Goal: Task Accomplishment & Management: Manage account settings

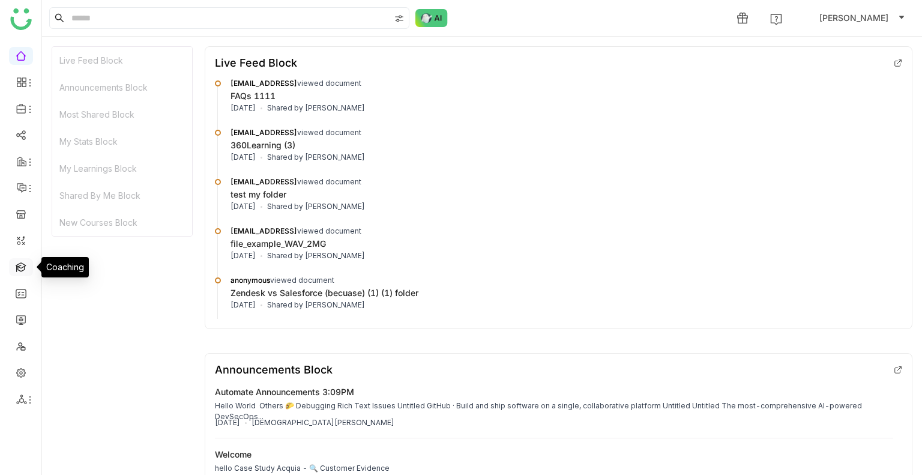
click at [16, 270] on link at bounding box center [21, 266] width 11 height 10
click at [26, 268] on link at bounding box center [21, 266] width 11 height 10
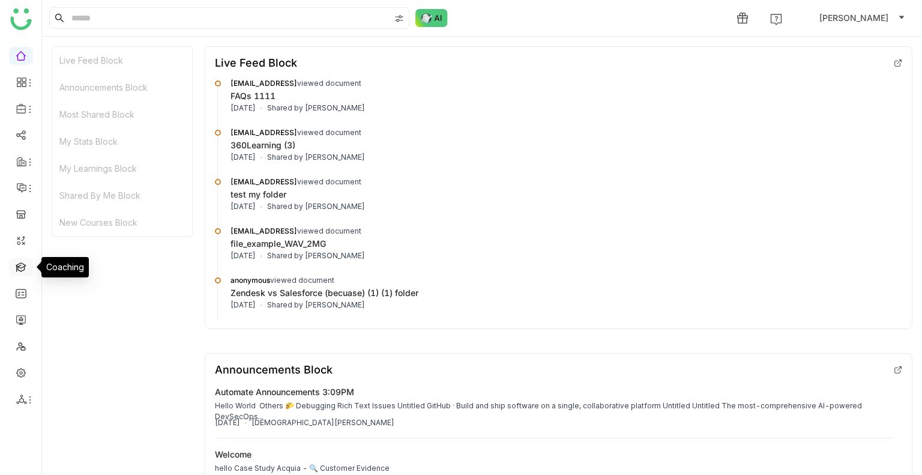
click at [26, 268] on link at bounding box center [21, 266] width 11 height 10
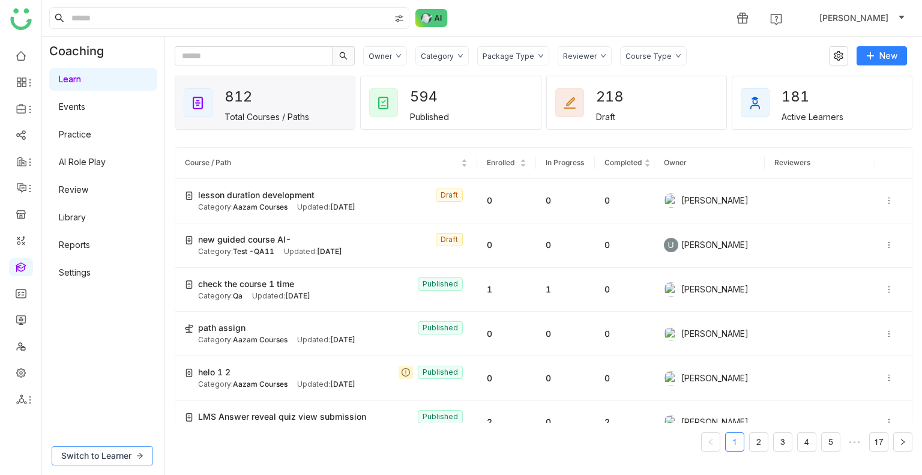
click at [106, 458] on span "Switch to Learner" at bounding box center [96, 455] width 70 height 13
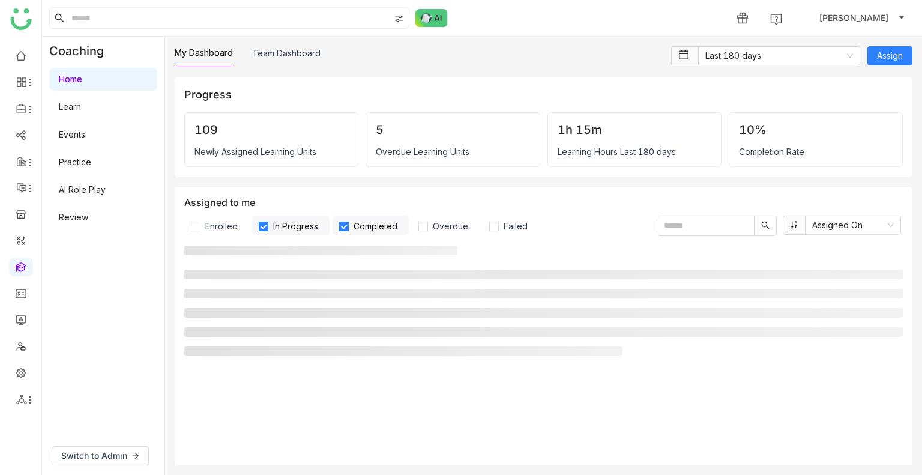
click at [89, 194] on link "AI Role Play" at bounding box center [82, 189] width 47 height 10
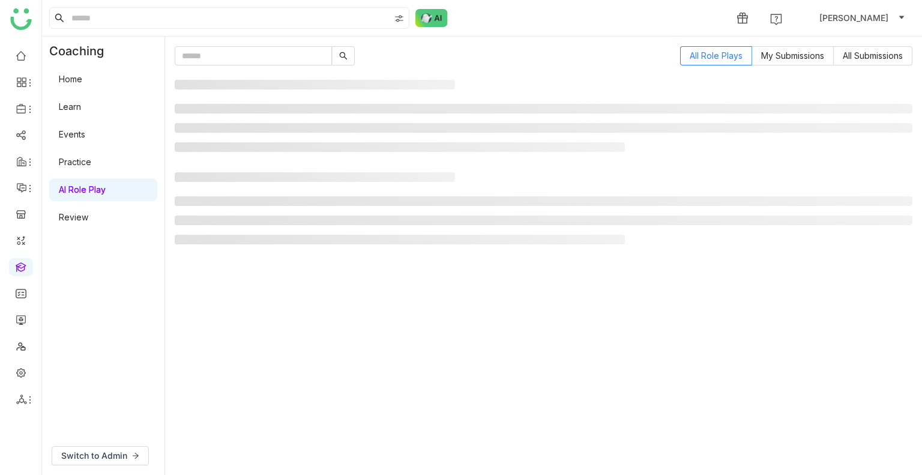
click at [97, 190] on link "AI Role Play" at bounding box center [82, 189] width 47 height 10
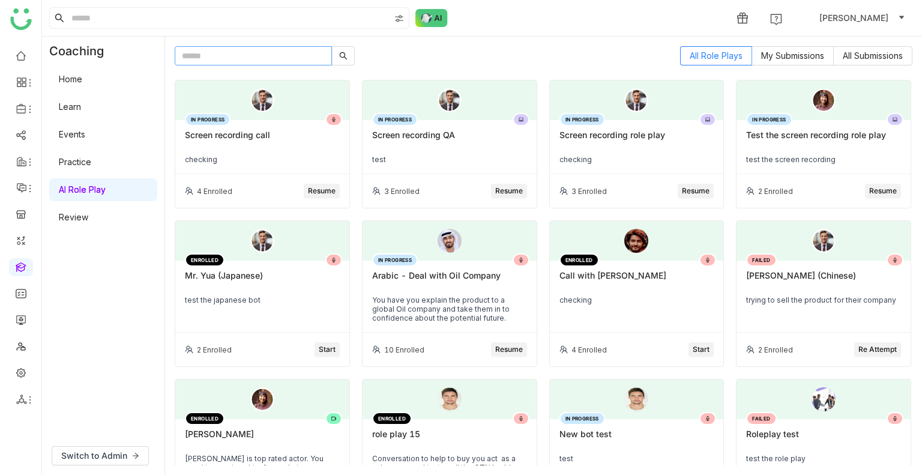
click at [271, 57] on input "text" at bounding box center [253, 55] width 157 height 19
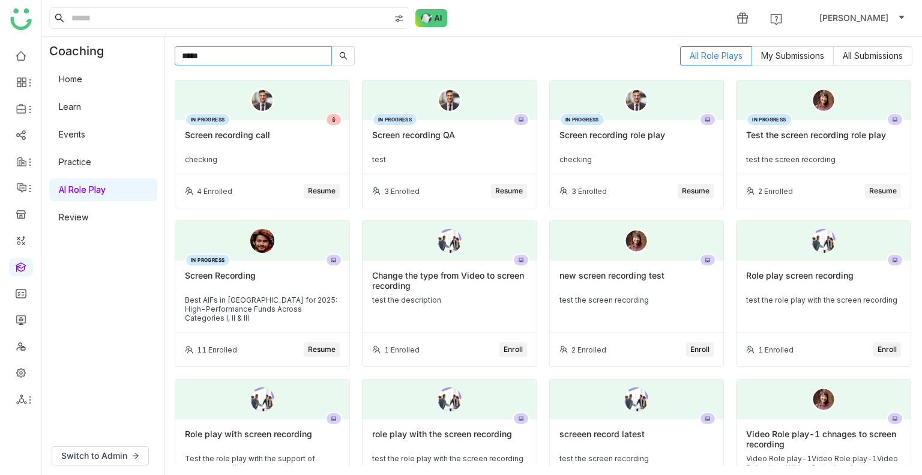
type input "*****"
click at [405, 149] on div "Screen recording QA" at bounding box center [449, 140] width 155 height 20
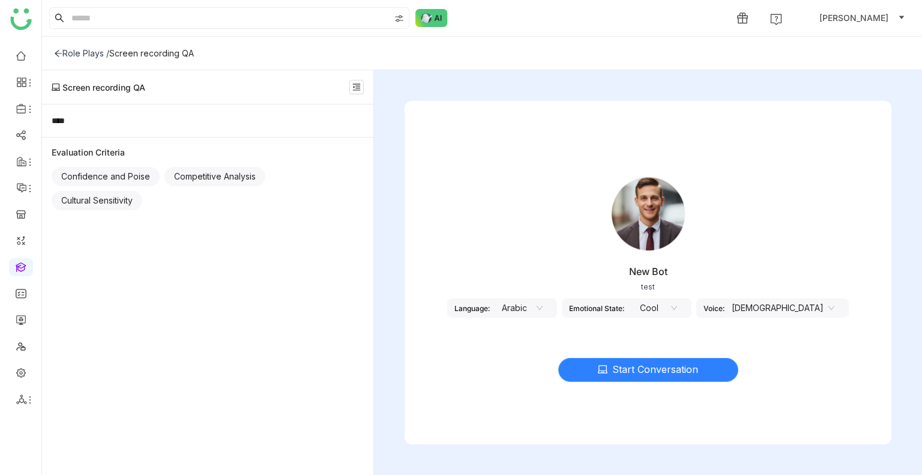
click at [613, 366] on span "Start Conversation" at bounding box center [655, 369] width 86 height 15
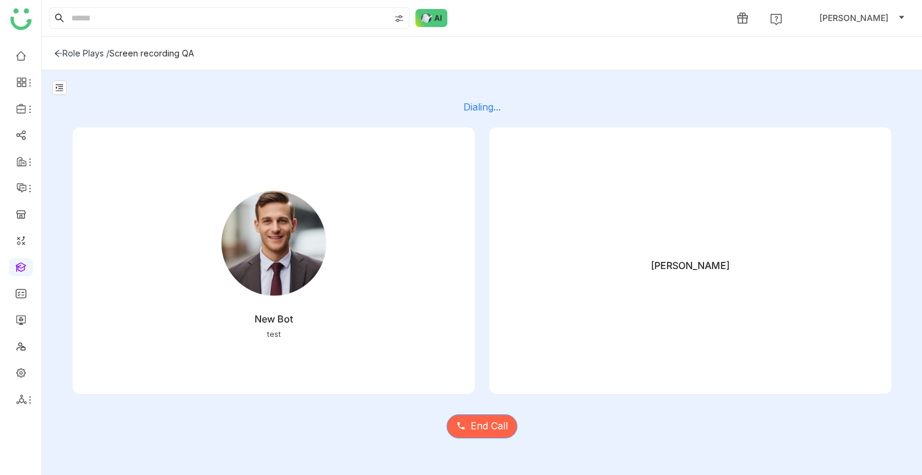
click at [486, 421] on span "End Call" at bounding box center [489, 425] width 37 height 15
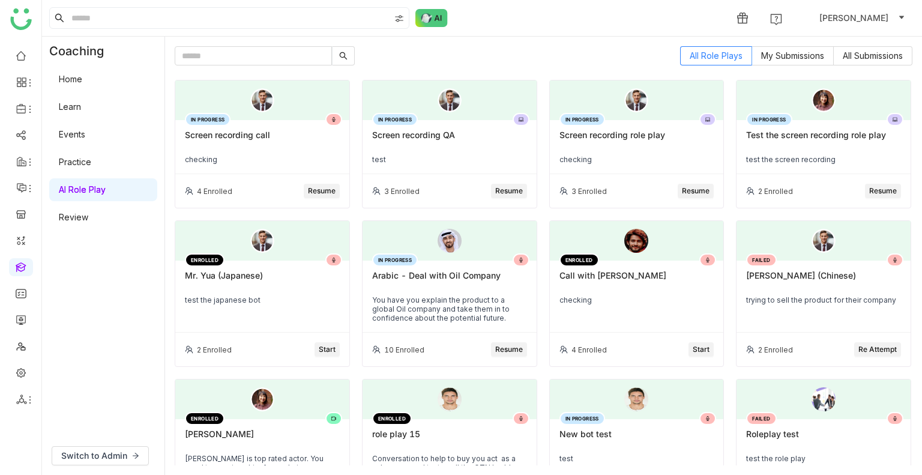
click at [406, 149] on div "Screen recording QA" at bounding box center [449, 140] width 155 height 20
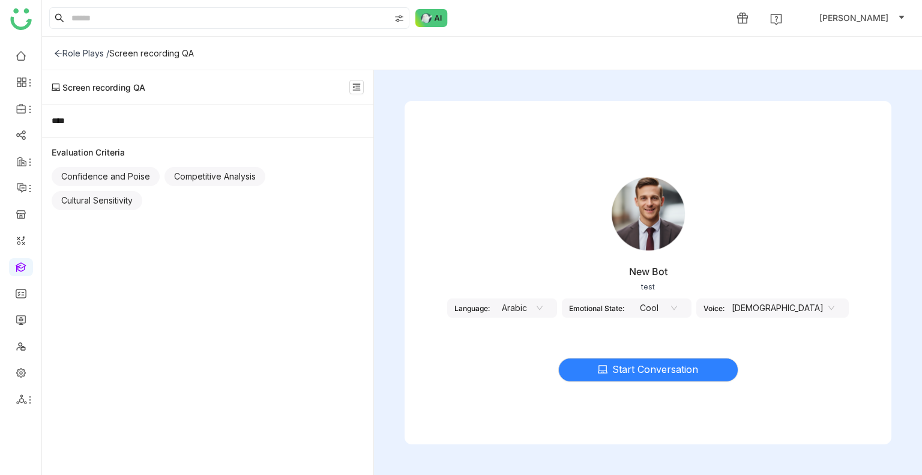
click at [540, 310] on nz-select-item "Arabic" at bounding box center [520, 308] width 46 height 18
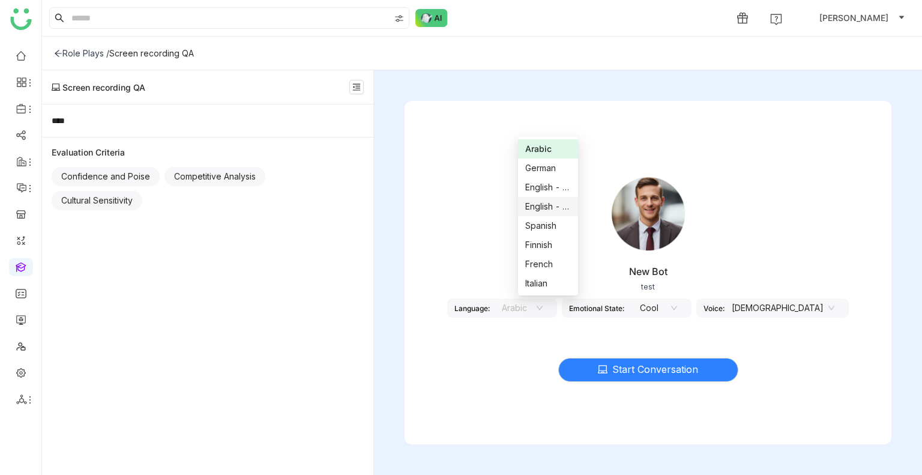
click at [540, 206] on div "English - US" at bounding box center [548, 206] width 46 height 13
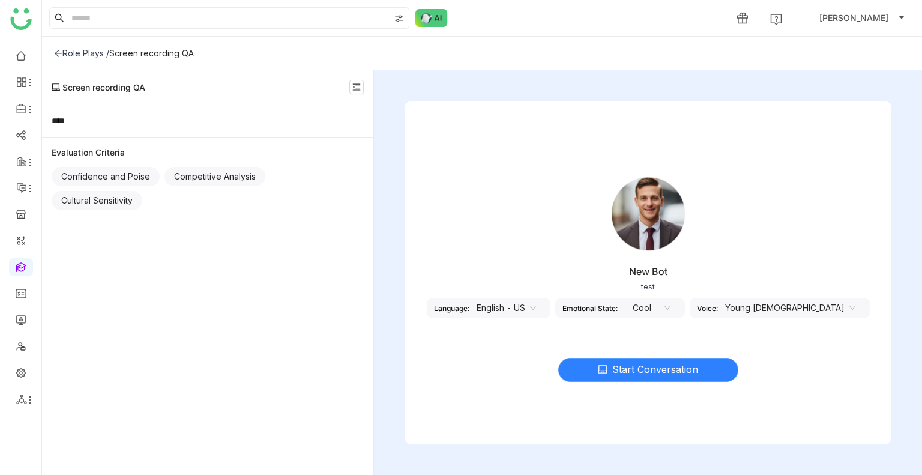
click at [603, 370] on icon at bounding box center [603, 370] width 10 height 8
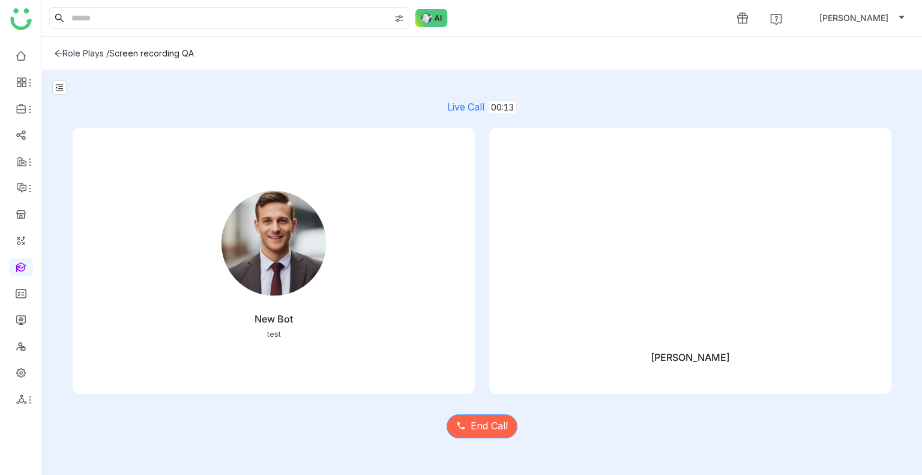
click at [481, 429] on span "End Call" at bounding box center [489, 425] width 37 height 15
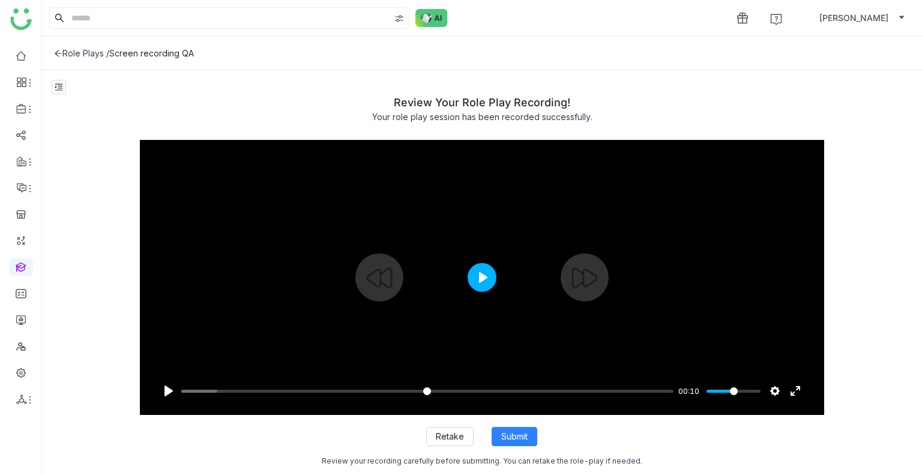
drag, startPoint x: 434, startPoint y: 281, endPoint x: 483, endPoint y: 281, distance: 48.6
click at [466, 281] on div at bounding box center [482, 277] width 685 height 275
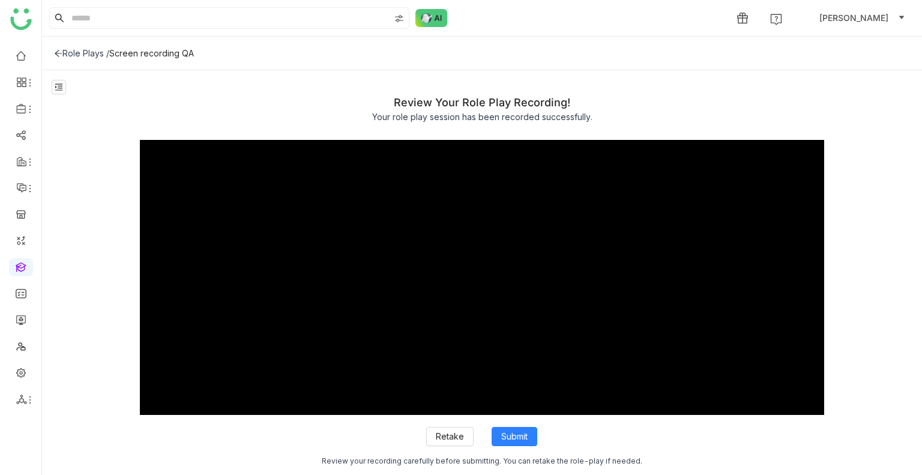
click at [483, 281] on div "Pause Play % buffered 00:00 00:10 Settings Captions Disabled Quality undefined …" at bounding box center [482, 277] width 685 height 275
type input "***"
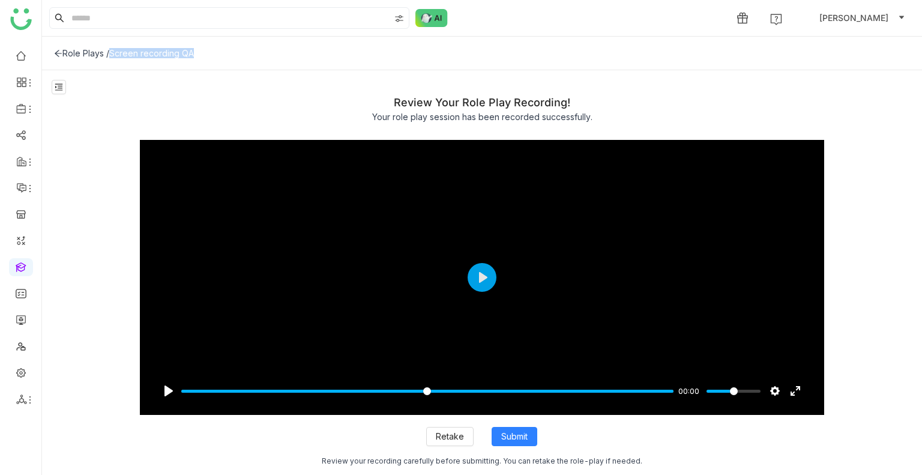
drag, startPoint x: 204, startPoint y: 59, endPoint x: 113, endPoint y: 51, distance: 91.0
click at [113, 51] on div "Role Plays / Screen recording QA" at bounding box center [482, 54] width 880 height 34
copy div "Screen recording QA"
click at [495, 432] on button "Submit" at bounding box center [515, 436] width 46 height 19
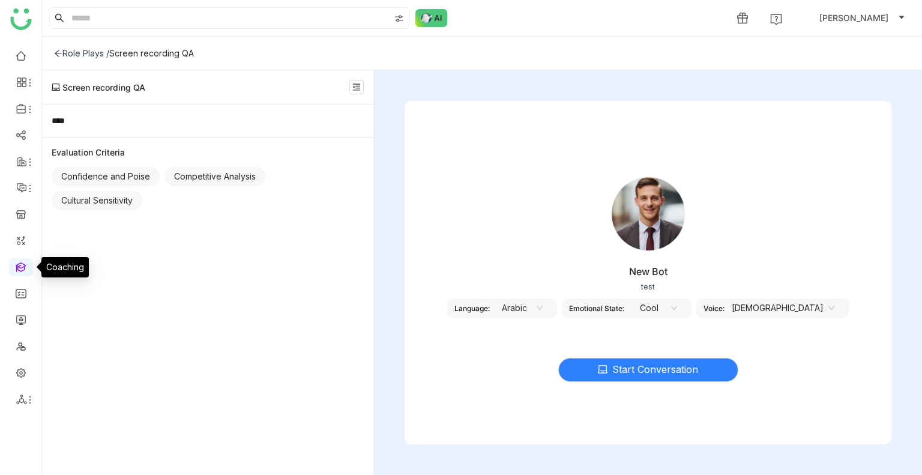
click at [16, 270] on link at bounding box center [21, 266] width 11 height 10
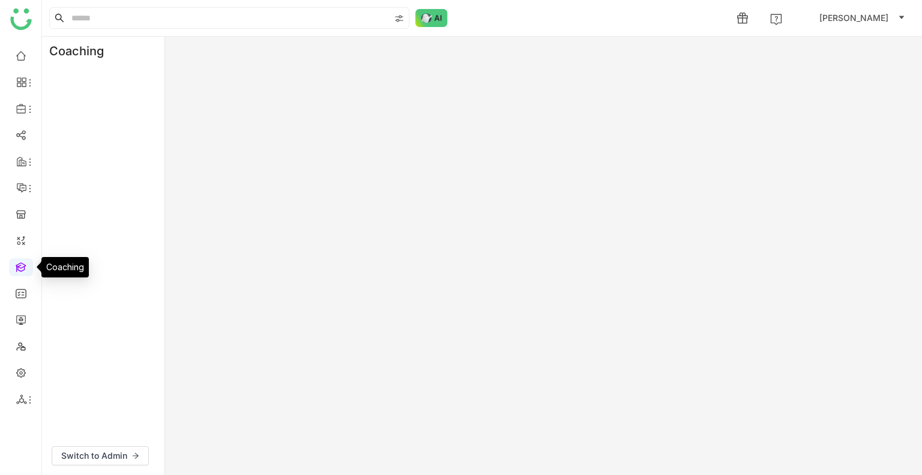
click at [16, 270] on link at bounding box center [21, 266] width 11 height 10
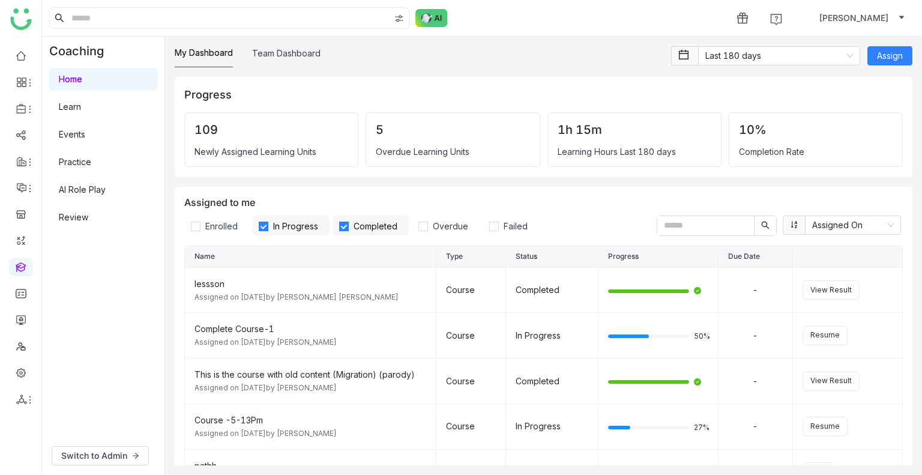
click at [98, 185] on link "AI Role Play" at bounding box center [82, 189] width 47 height 10
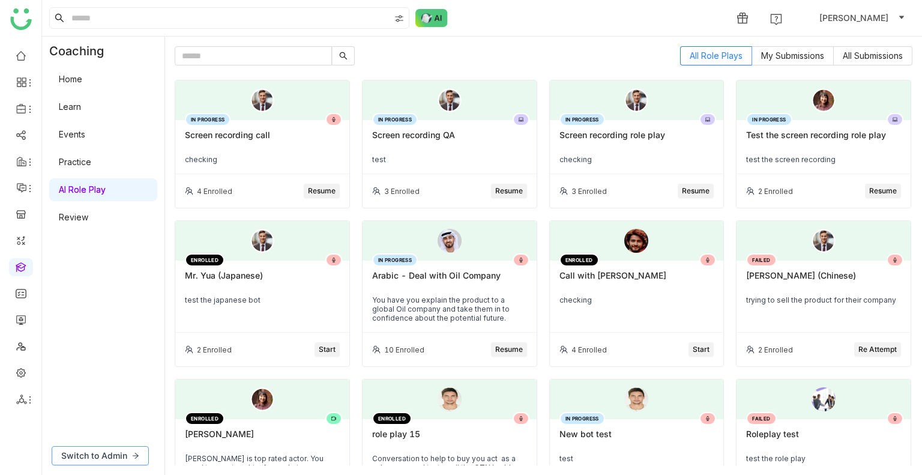
click at [106, 451] on span "Switch to Admin" at bounding box center [94, 455] width 66 height 13
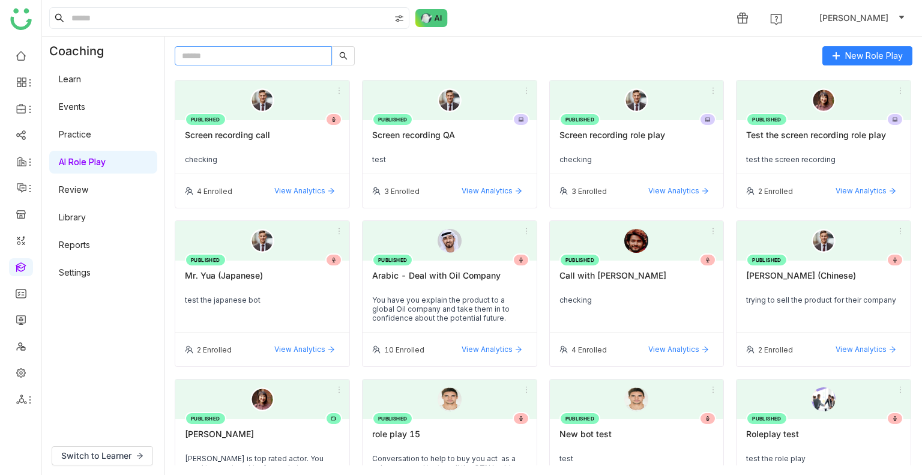
click at [244, 57] on input "text" at bounding box center [253, 55] width 157 height 19
paste input "**********"
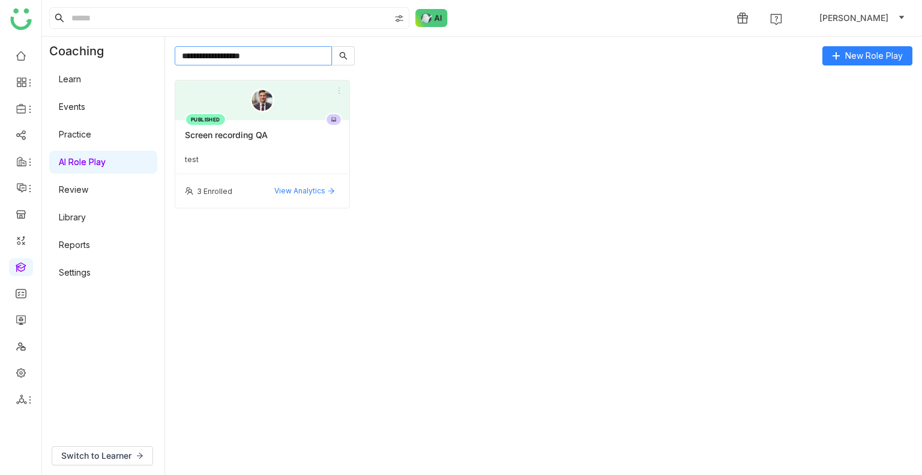
type input "**********"
click at [250, 109] on div at bounding box center [262, 100] width 174 height 40
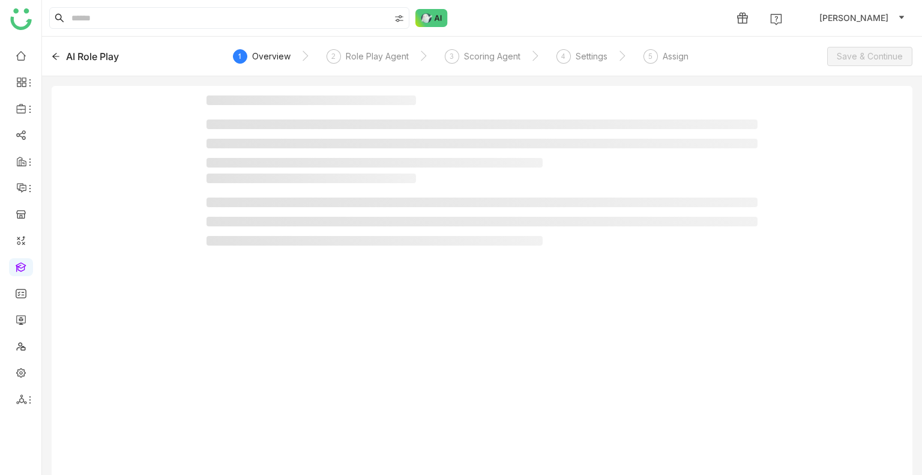
click at [227, 117] on div at bounding box center [481, 134] width 551 height 78
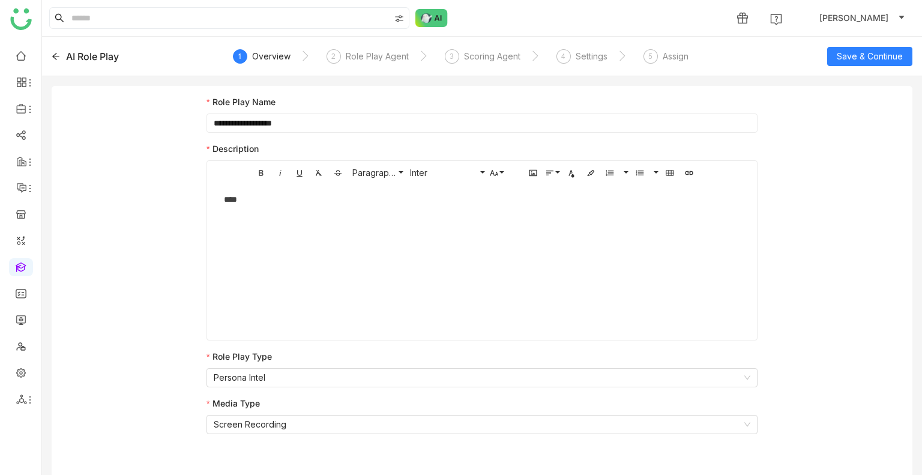
click at [62, 57] on div "AI Role Play" at bounding box center [138, 56] width 172 height 14
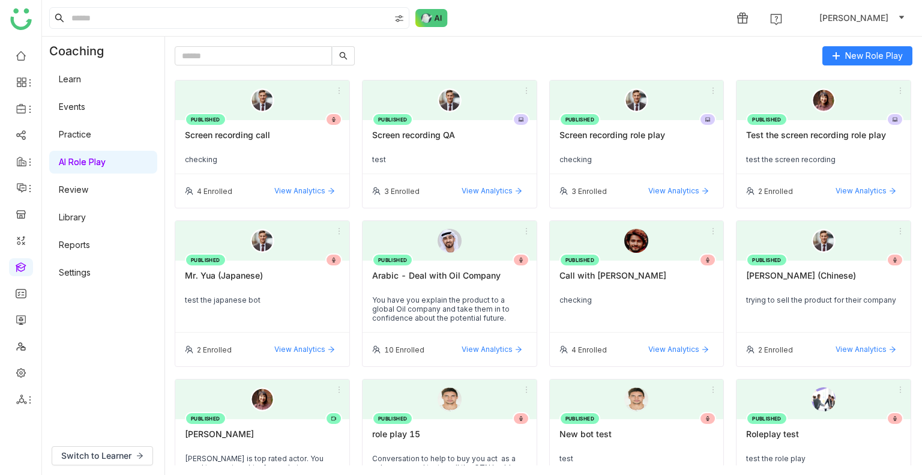
click at [84, 190] on link "Review" at bounding box center [73, 189] width 29 height 10
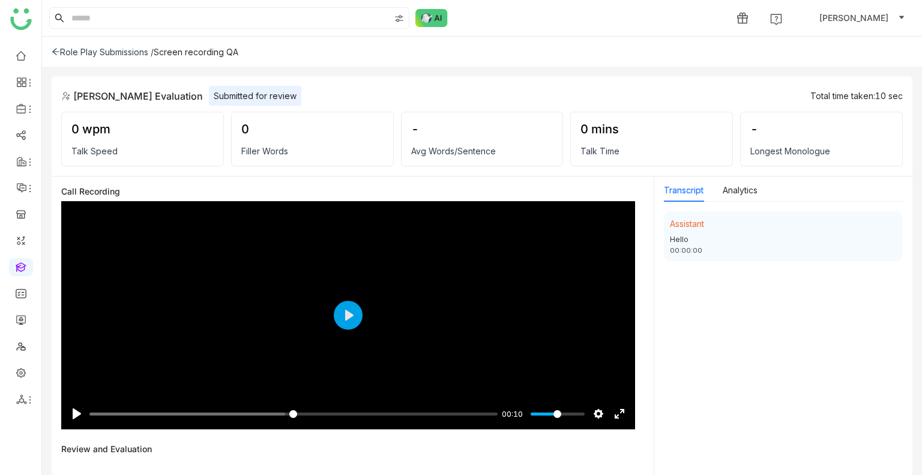
click at [226, 52] on div "Screen recording QA" at bounding box center [196, 52] width 85 height 10
copy div "Screen recording QA"
click at [128, 54] on div "Role Play Submissions /" at bounding box center [103, 52] width 102 height 10
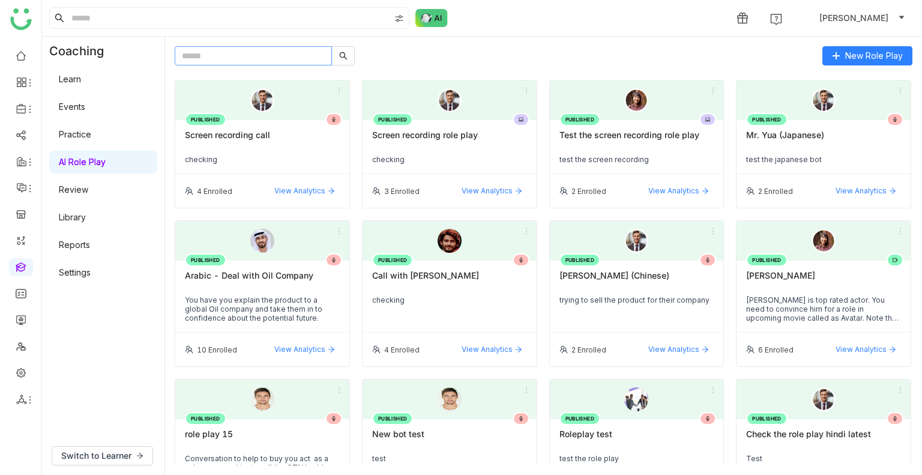
click at [224, 54] on input "text" at bounding box center [253, 55] width 157 height 19
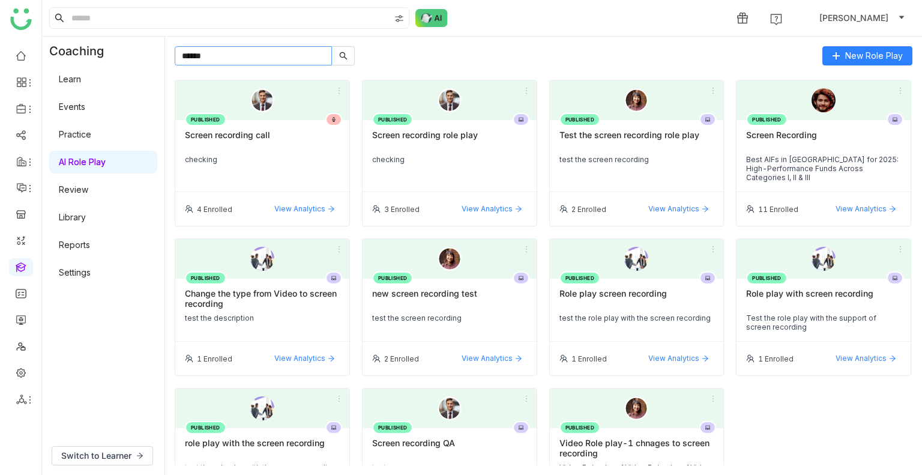
type input "******"
click at [585, 146] on div "Test the screen recording role play" at bounding box center [636, 140] width 155 height 20
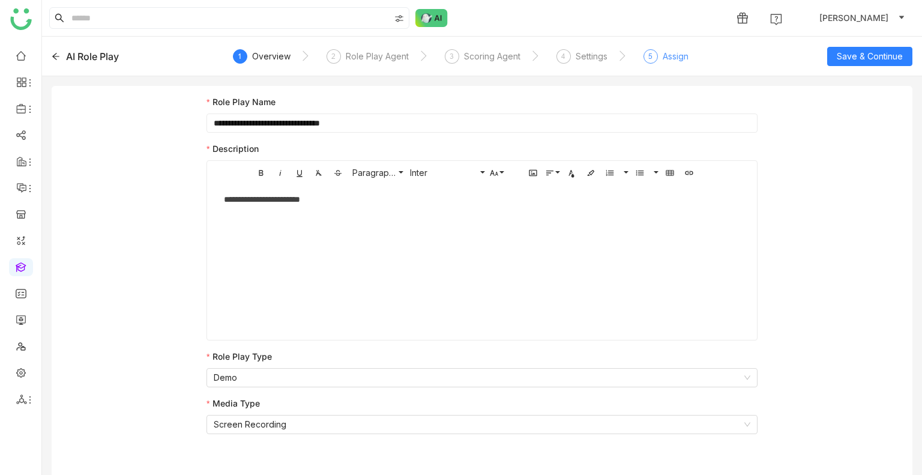
click at [655, 55] on div "5" at bounding box center [650, 56] width 14 height 14
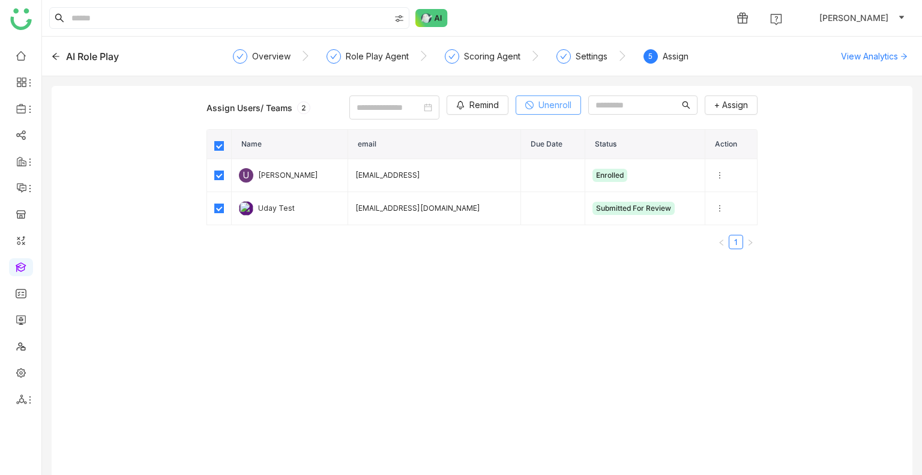
click at [538, 101] on span "Unenroll" at bounding box center [554, 104] width 33 height 13
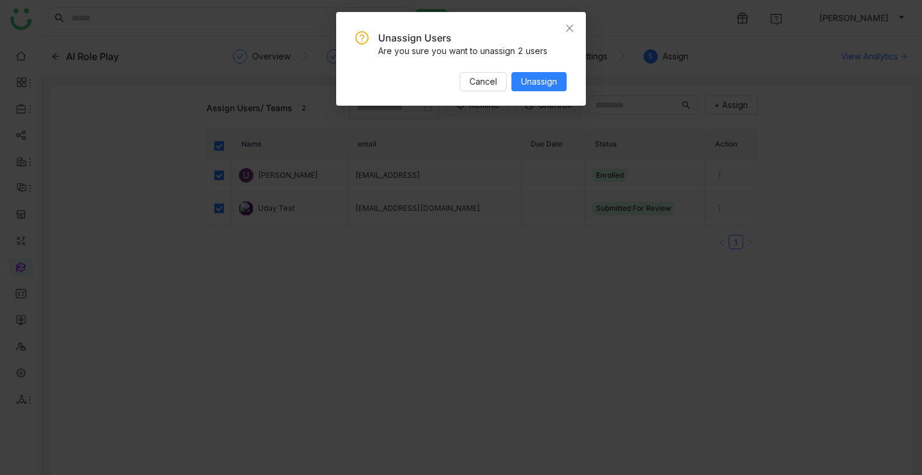
drag, startPoint x: 559, startPoint y: 64, endPoint x: 549, endPoint y: 77, distance: 16.7
click at [559, 64] on div "Unassign Users Are you sure you want to unassign 2 users Cancel Unassign" at bounding box center [460, 61] width 211 height 60
click at [548, 79] on span "Unassign" at bounding box center [539, 81] width 36 height 13
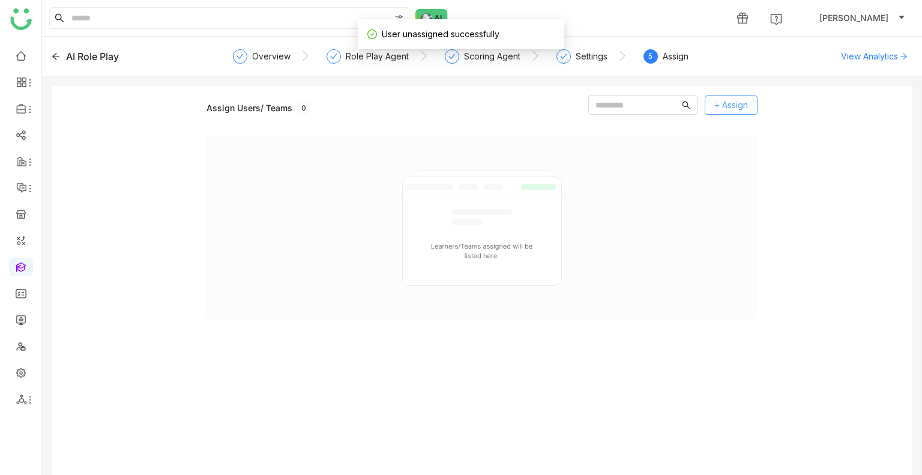
click at [735, 103] on span "+ Assign" at bounding box center [731, 104] width 34 height 13
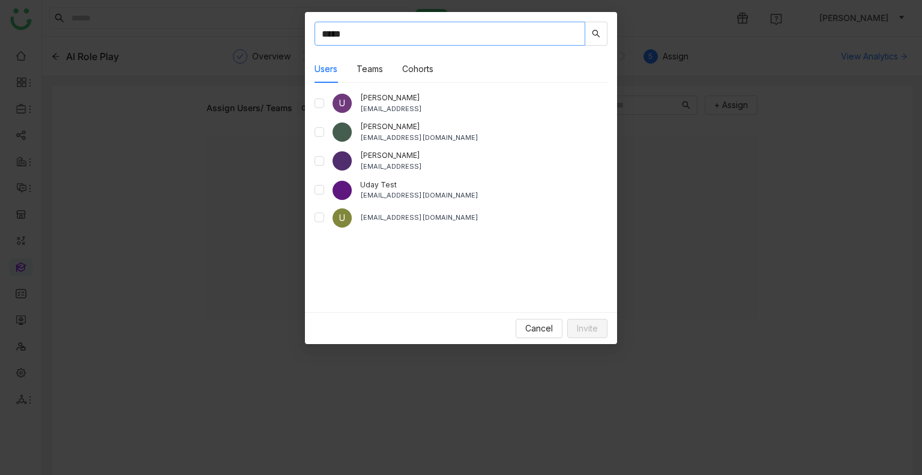
type input "****"
drag, startPoint x: 593, startPoint y: 316, endPoint x: 594, endPoint y: 322, distance: 6.7
click at [594, 322] on div "Cancel Invite" at bounding box center [461, 328] width 312 height 32
click at [594, 322] on span "Invite" at bounding box center [587, 328] width 21 height 13
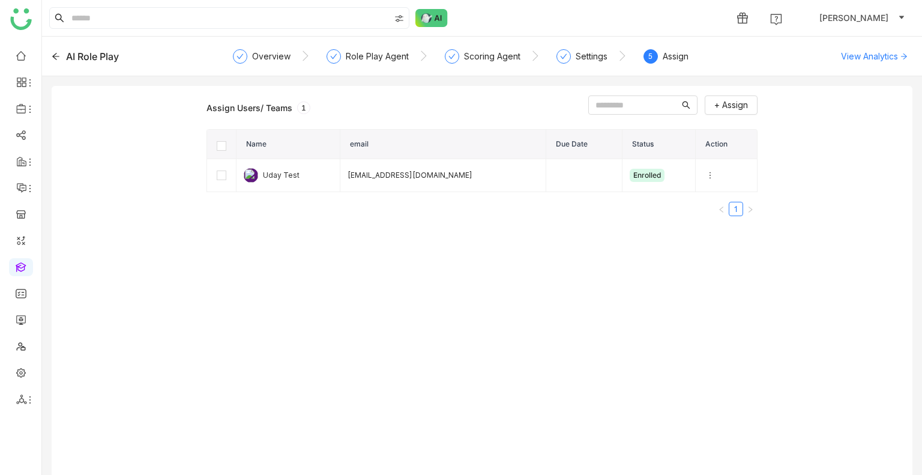
click at [57, 56] on icon at bounding box center [56, 56] width 8 height 8
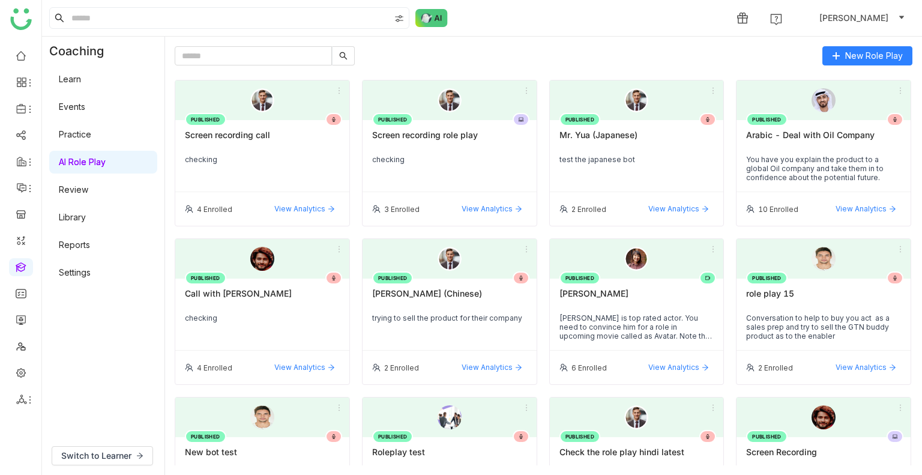
click at [77, 184] on link "Review" at bounding box center [73, 189] width 29 height 10
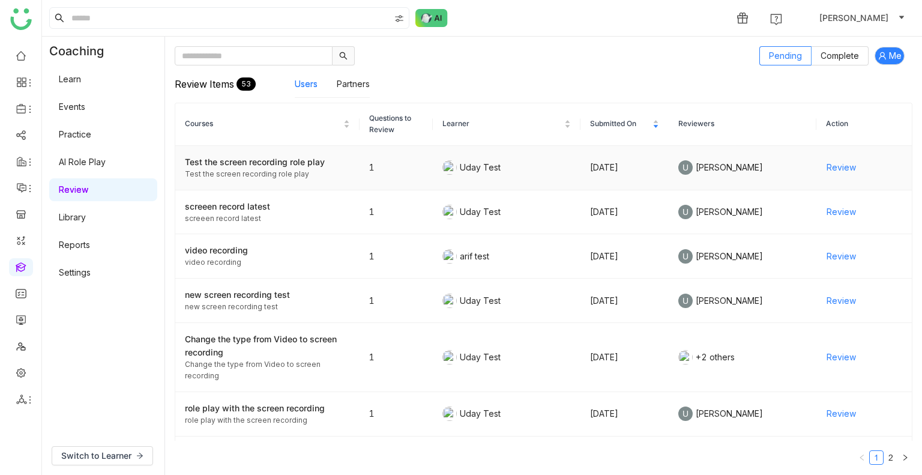
click at [827, 161] on span "Review" at bounding box center [840, 167] width 29 height 13
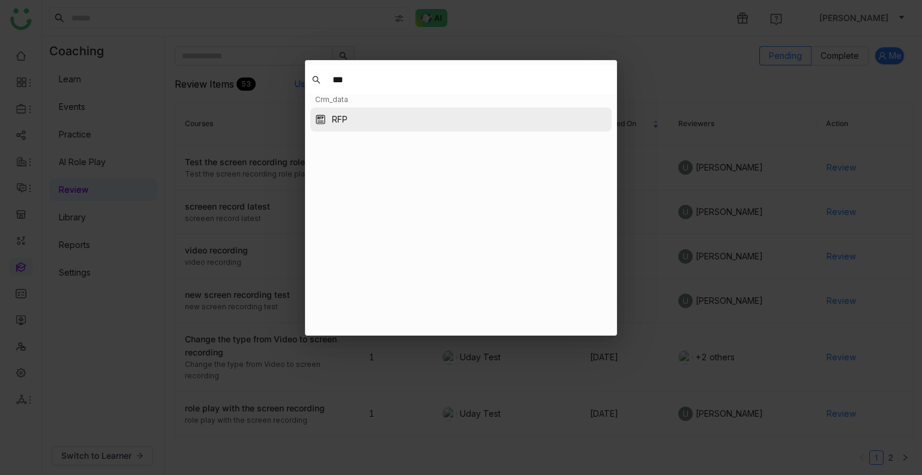
type input "***"
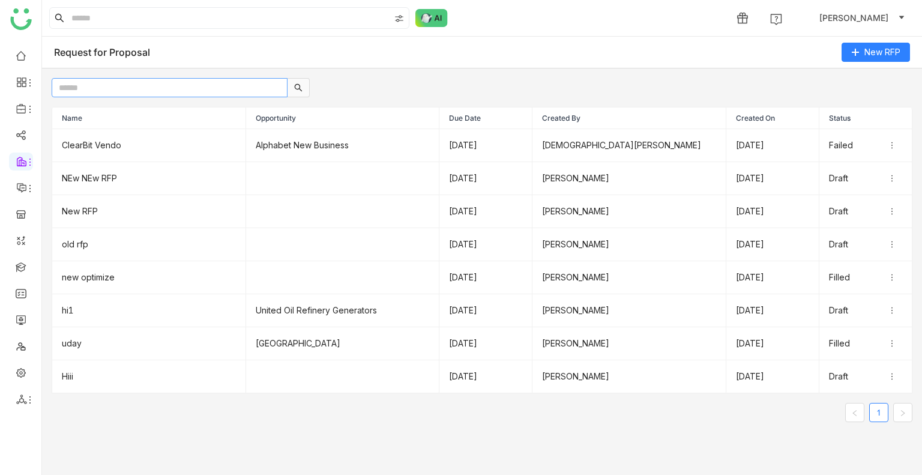
click at [122, 90] on input "text" at bounding box center [170, 87] width 236 height 19
click at [862, 52] on button "New RFP" at bounding box center [875, 52] width 68 height 19
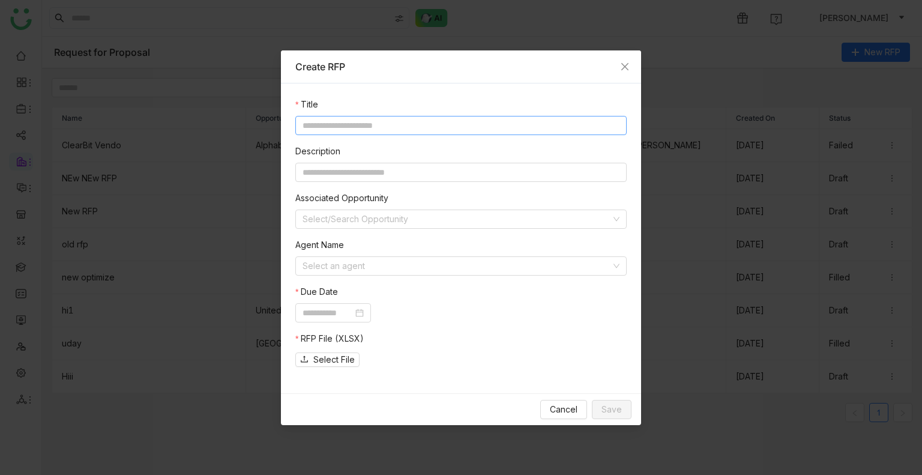
click at [365, 126] on input at bounding box center [460, 125] width 331 height 19
click at [612, 61] on span "Close" at bounding box center [625, 66] width 32 height 32
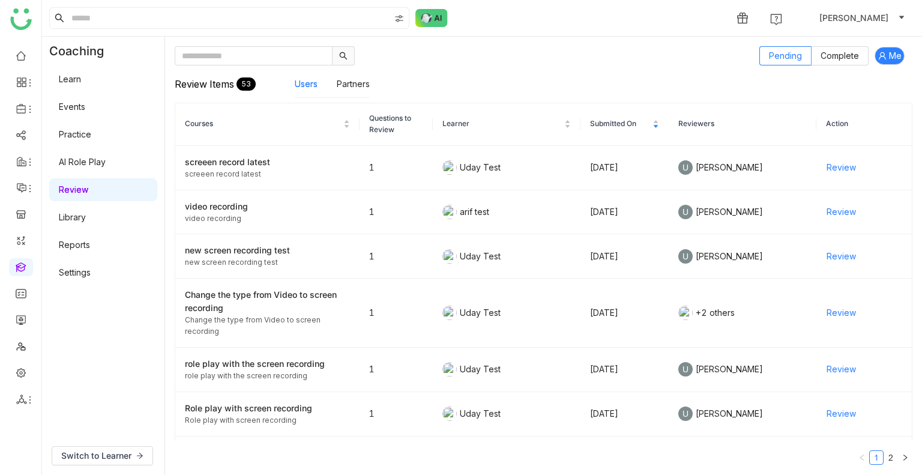
click at [97, 164] on link "AI Role Play" at bounding box center [82, 162] width 47 height 10
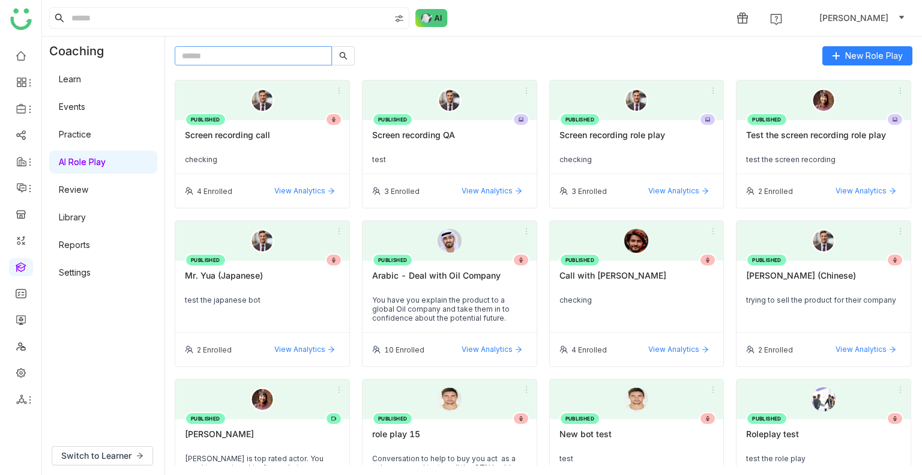
click at [238, 50] on input "text" at bounding box center [253, 55] width 157 height 19
paste input "**********"
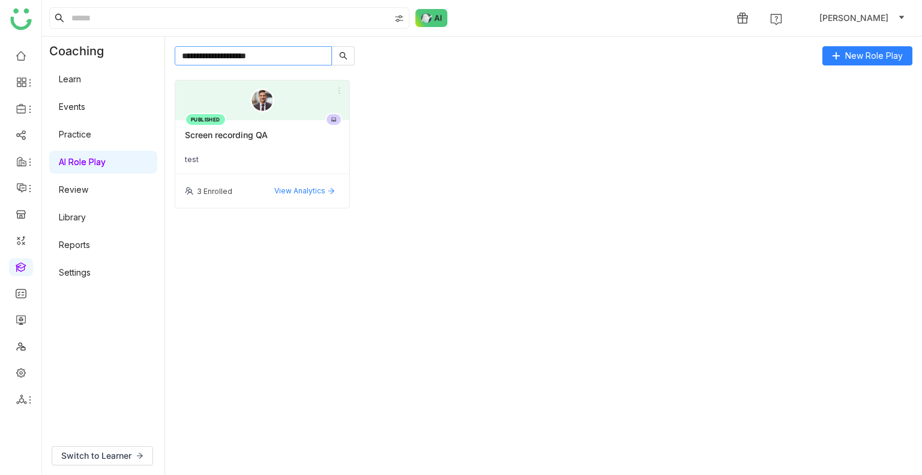
type input "**********"
click at [244, 118] on div at bounding box center [262, 100] width 174 height 40
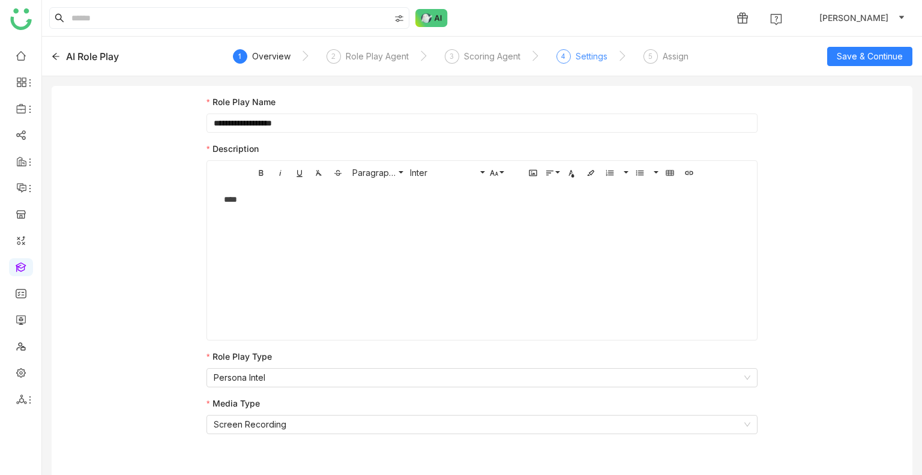
click at [588, 53] on div "Settings" at bounding box center [592, 56] width 32 height 14
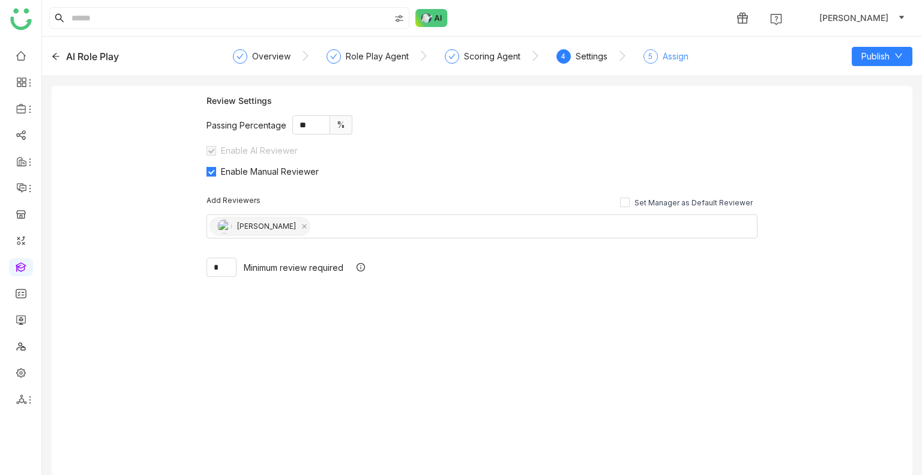
click at [682, 59] on div "Assign" at bounding box center [676, 56] width 26 height 14
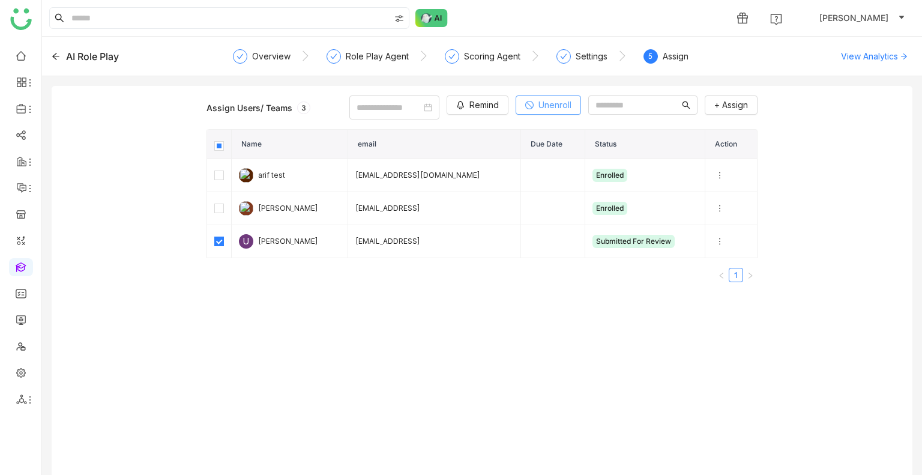
click at [538, 109] on span "Unenroll" at bounding box center [554, 104] width 33 height 13
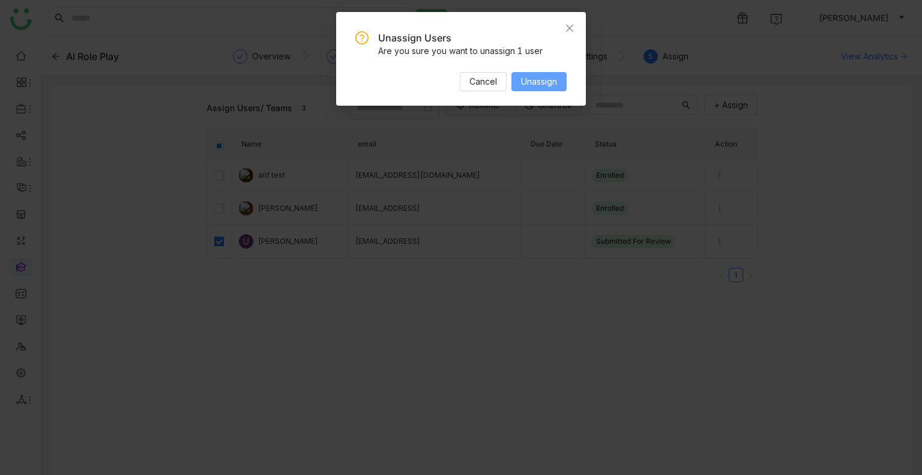
click at [551, 86] on span "Unassign" at bounding box center [539, 81] width 36 height 13
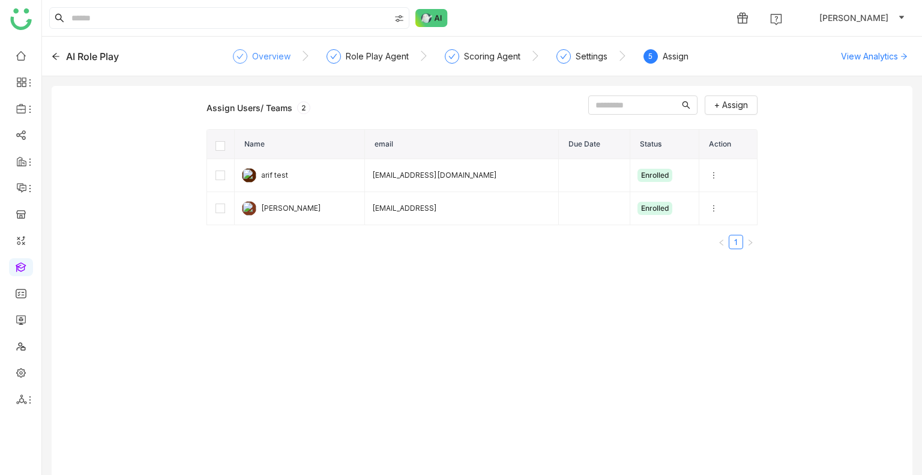
click at [274, 55] on div "Overview" at bounding box center [271, 56] width 38 height 14
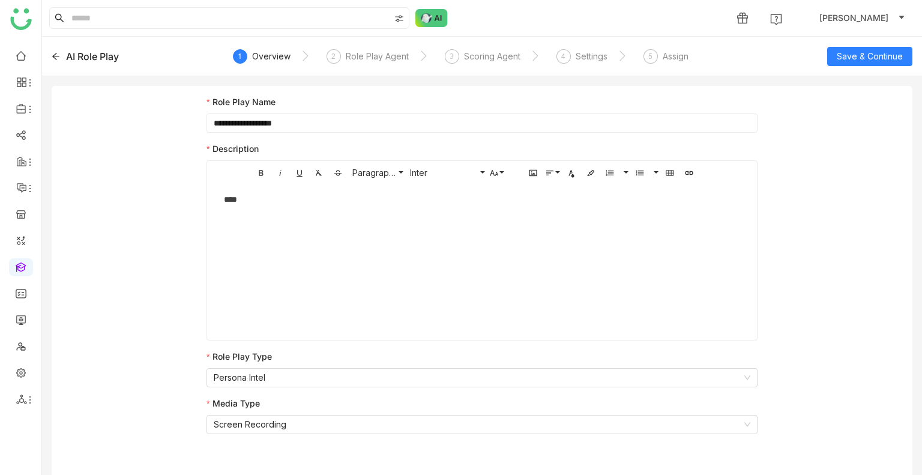
click at [59, 53] on icon at bounding box center [56, 56] width 8 height 8
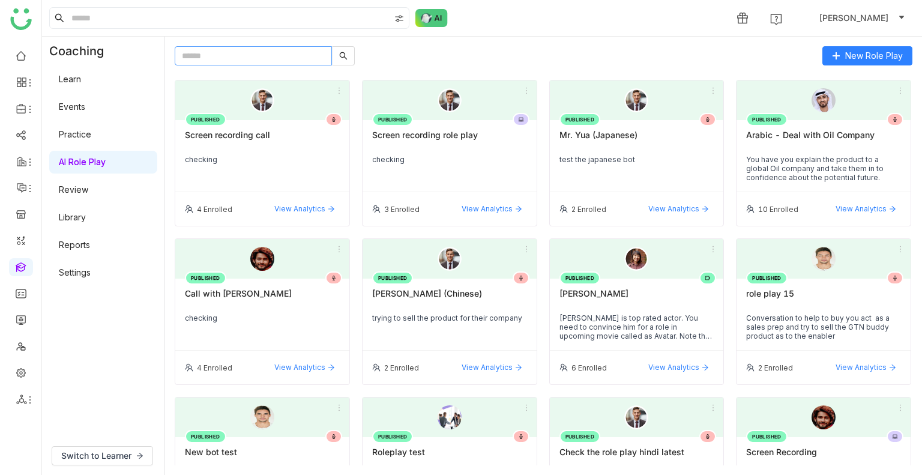
click at [239, 59] on input "text" at bounding box center [253, 55] width 157 height 19
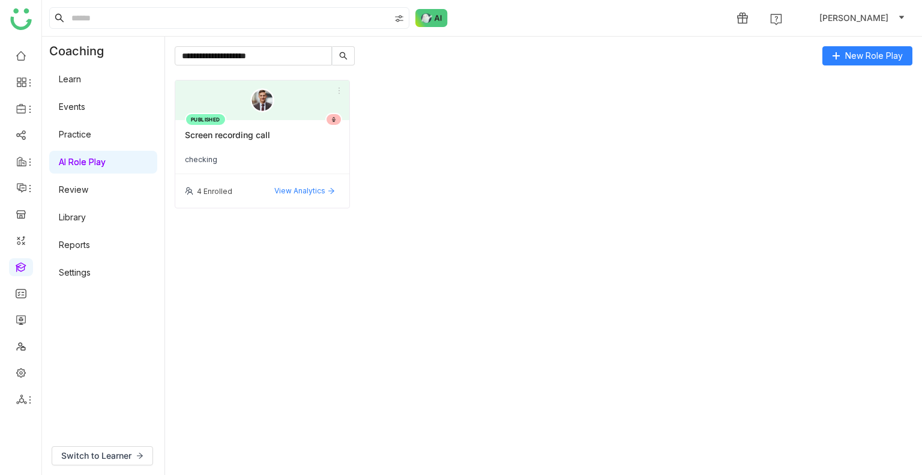
type input "**********"
click at [244, 142] on div "Screen recording call" at bounding box center [262, 140] width 155 height 20
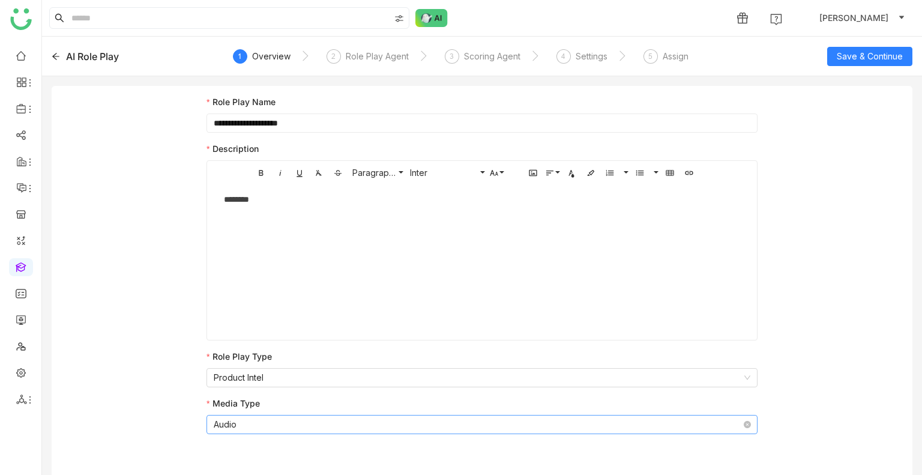
drag, startPoint x: 322, startPoint y: 417, endPoint x: 322, endPoint y: 426, distance: 9.6
click at [322, 416] on nz-select-item "Audio" at bounding box center [482, 424] width 537 height 18
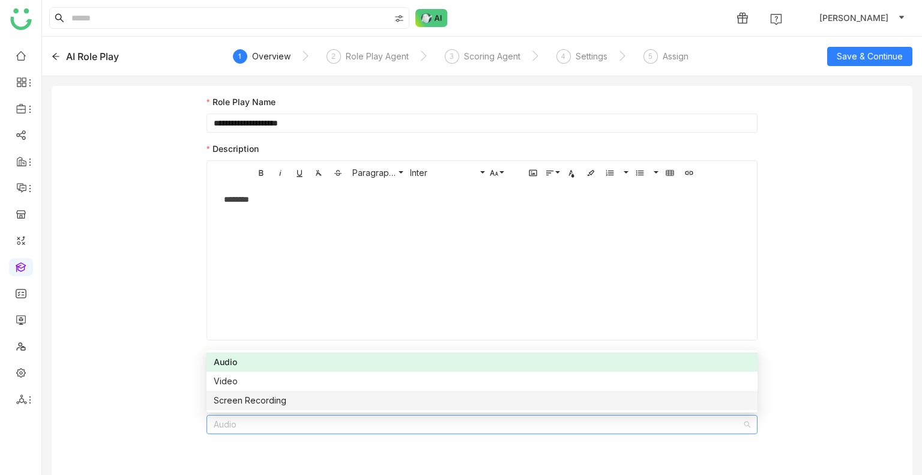
click at [280, 395] on div "Screen Recording" at bounding box center [482, 400] width 537 height 13
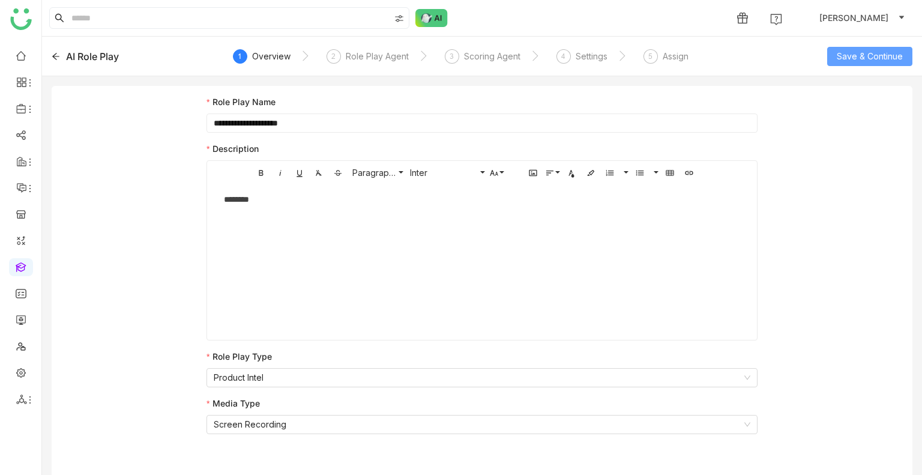
click at [867, 50] on span "Save & Continue" at bounding box center [870, 56] width 66 height 13
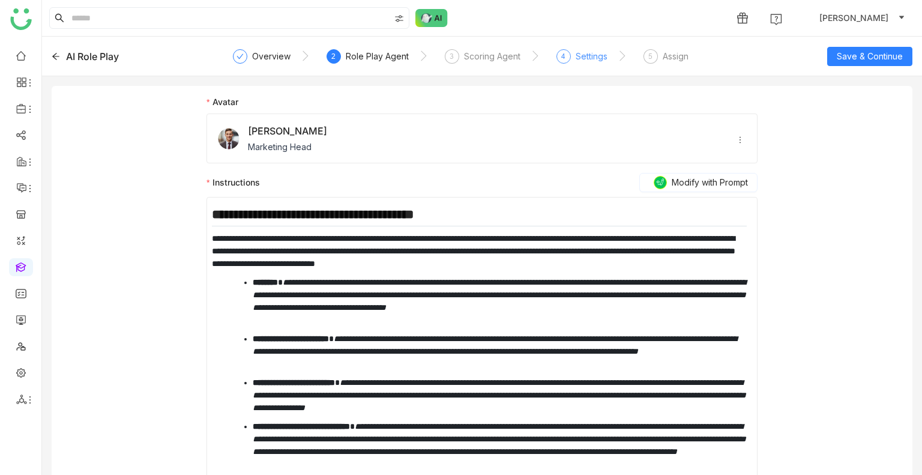
click at [594, 62] on div "Settings" at bounding box center [592, 56] width 32 height 14
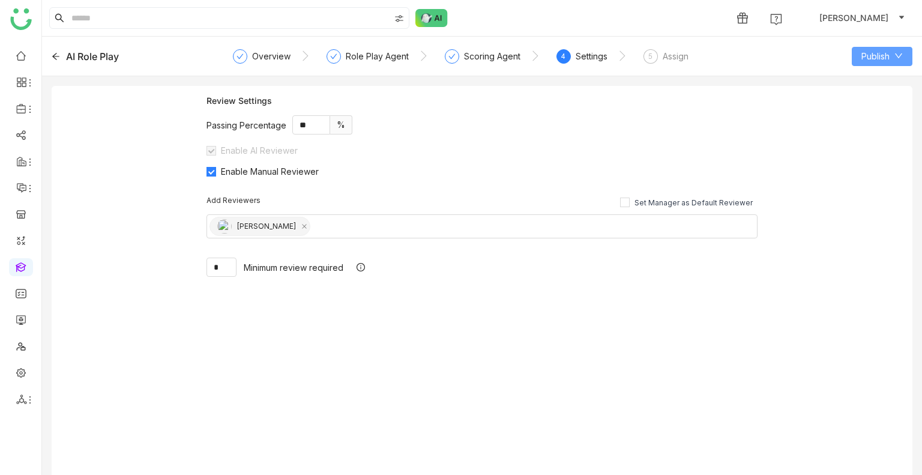
click at [874, 59] on span "Publish" at bounding box center [875, 56] width 28 height 13
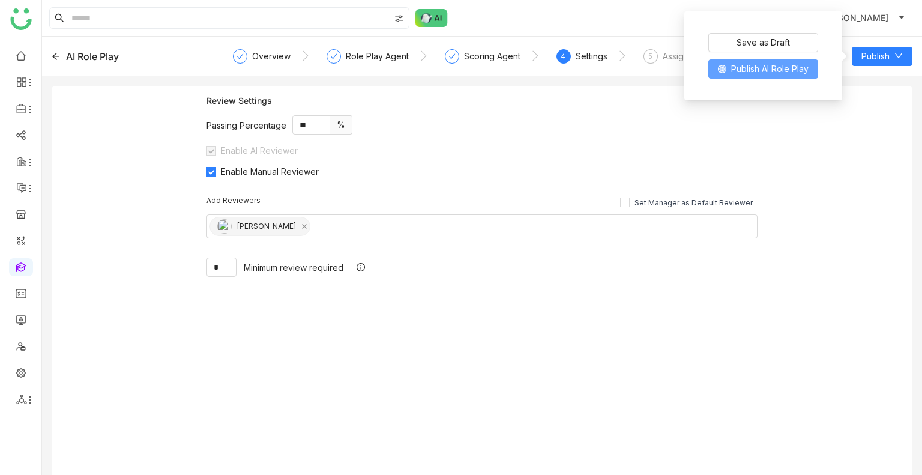
click at [777, 71] on span "Publish AI Role Play" at bounding box center [769, 68] width 77 height 13
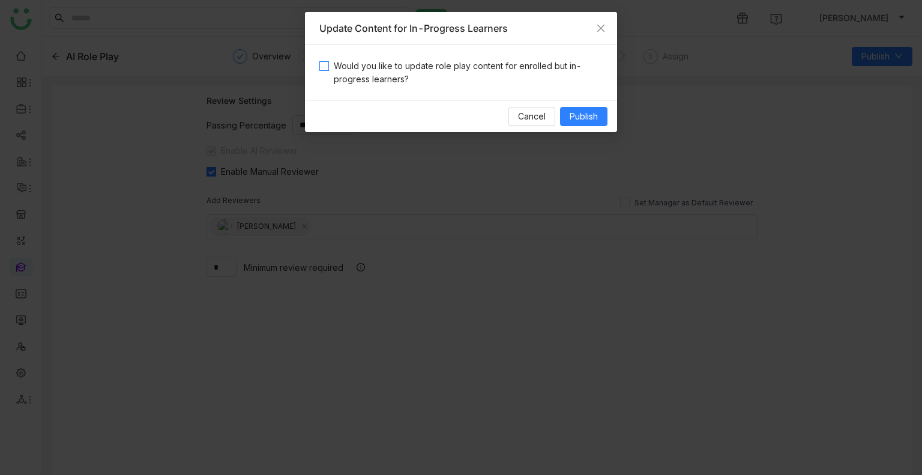
click at [330, 71] on span "Would you like to update role play content for enrolled but in-progress learner…" at bounding box center [466, 72] width 274 height 26
click at [594, 121] on span "Publish" at bounding box center [584, 116] width 28 height 13
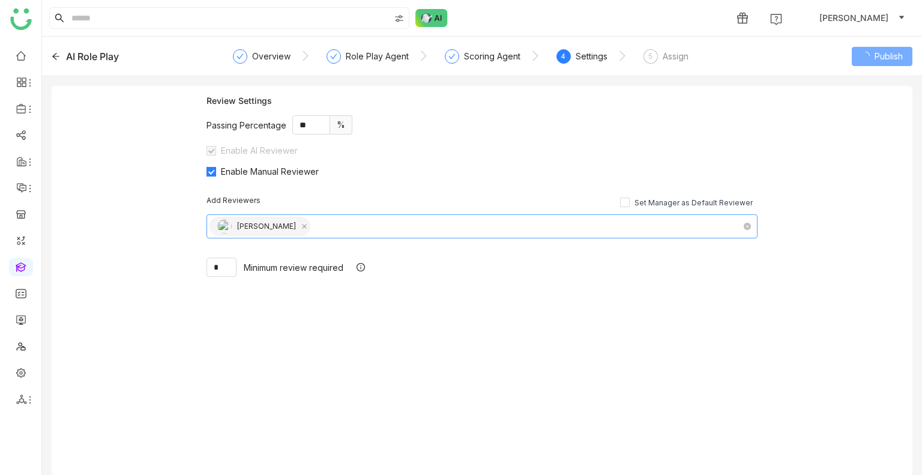
click at [327, 221] on nz-select-top-control "Arif uddin" at bounding box center [481, 226] width 551 height 24
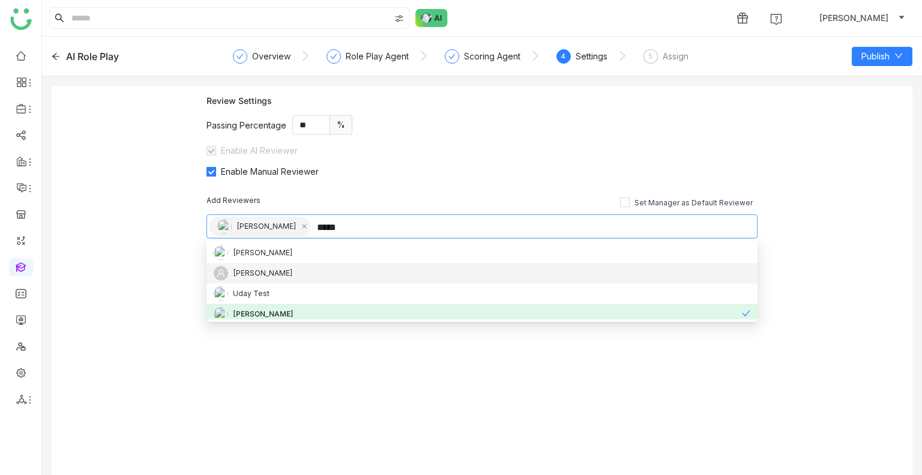
type input "*****"
click at [260, 279] on div "[PERSON_NAME]" at bounding box center [263, 272] width 60 height 13
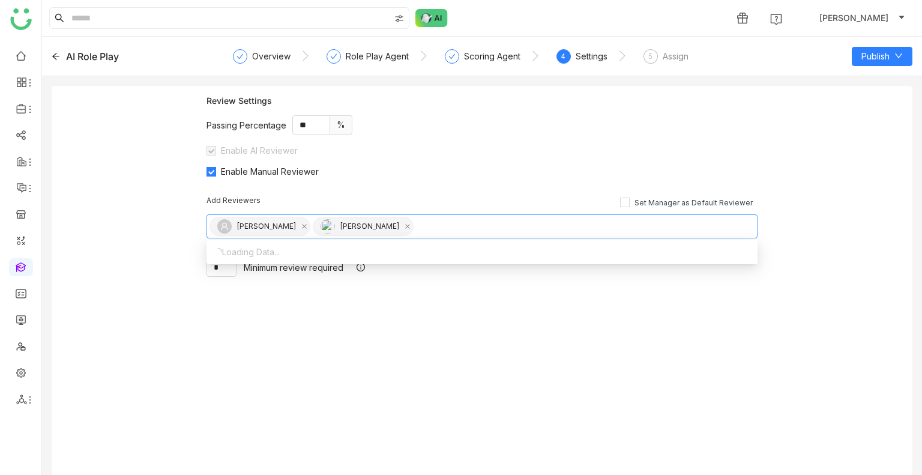
click at [873, 108] on div "Review Settings Passing Percentage ** % Enable AI Reviewer Enable Manual Review…" at bounding box center [482, 285] width 861 height 399
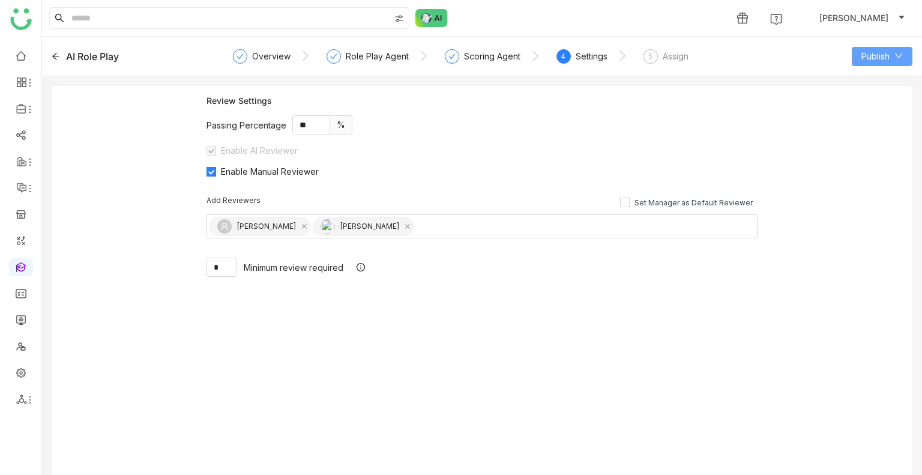
click at [879, 55] on span "Publish" at bounding box center [875, 56] width 28 height 13
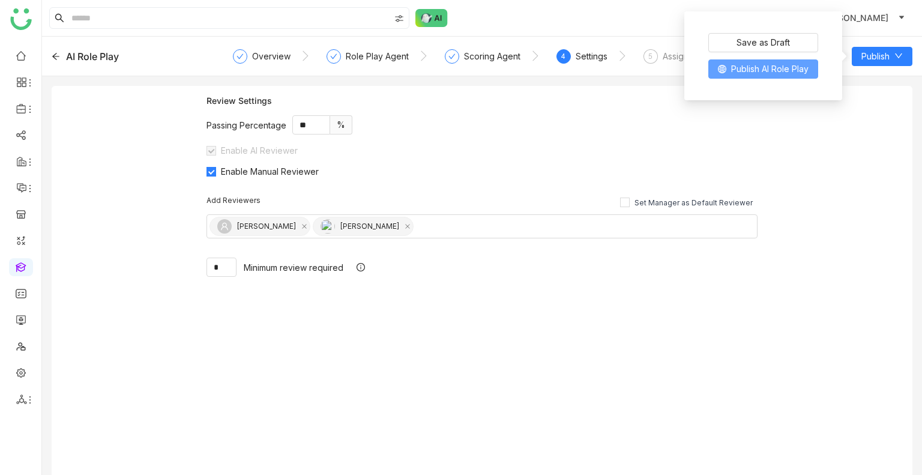
click at [768, 68] on span "Publish AI Role Play" at bounding box center [769, 68] width 77 height 13
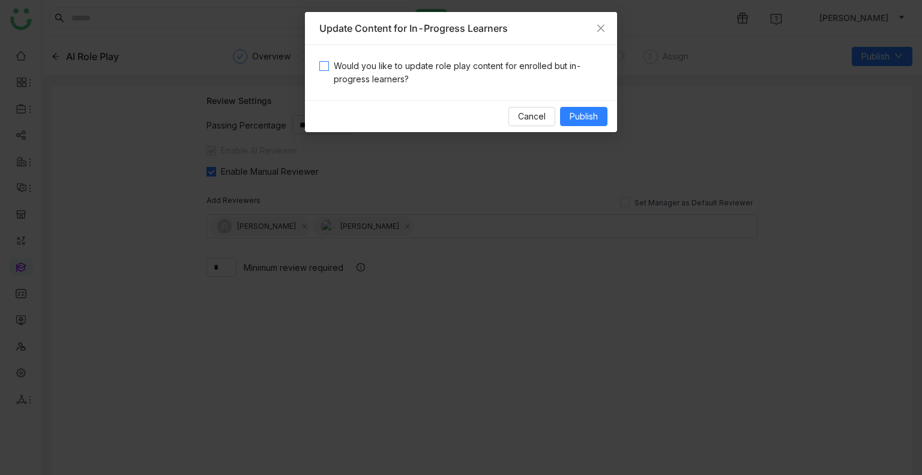
click at [336, 79] on span "Would you like to update role play content for enrolled but in-progress learner…" at bounding box center [466, 72] width 274 height 26
click at [563, 112] on button "Publish" at bounding box center [583, 116] width 47 height 19
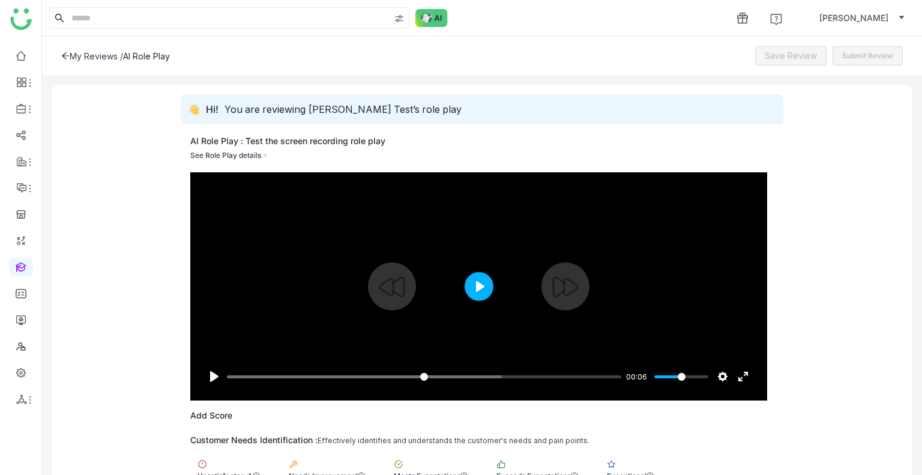
click at [478, 286] on button "Play" at bounding box center [479, 286] width 29 height 29
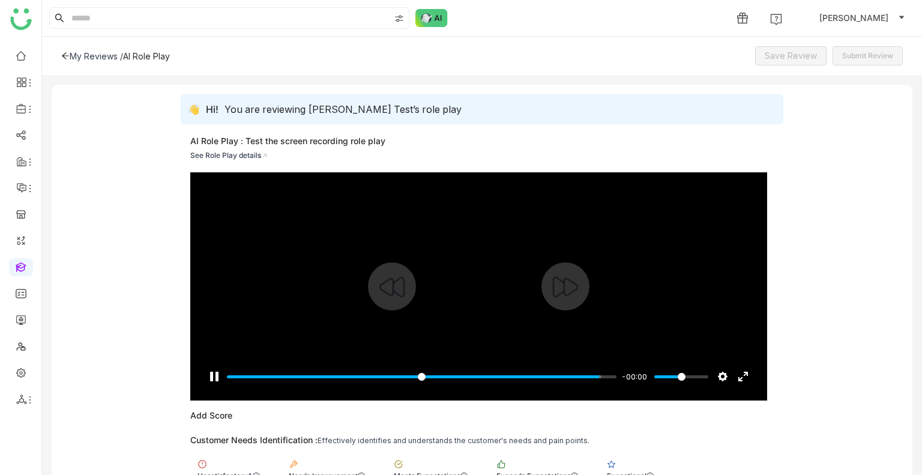
type input "***"
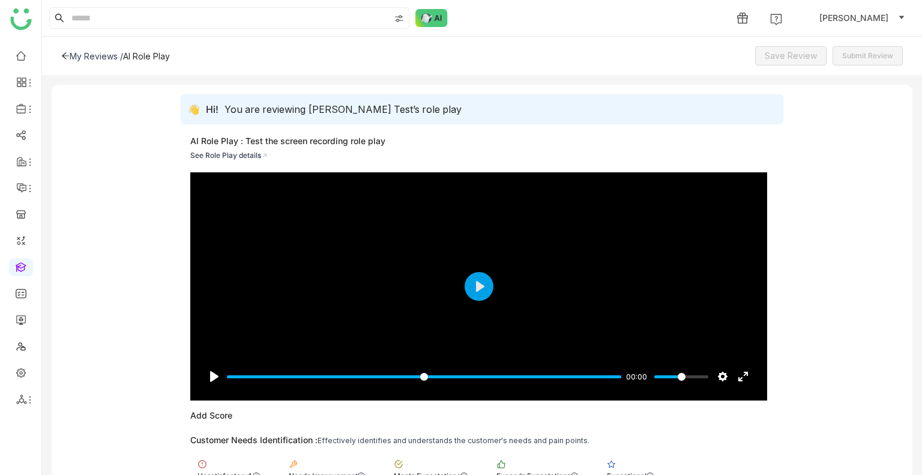
click at [69, 53] on icon at bounding box center [65, 56] width 8 height 8
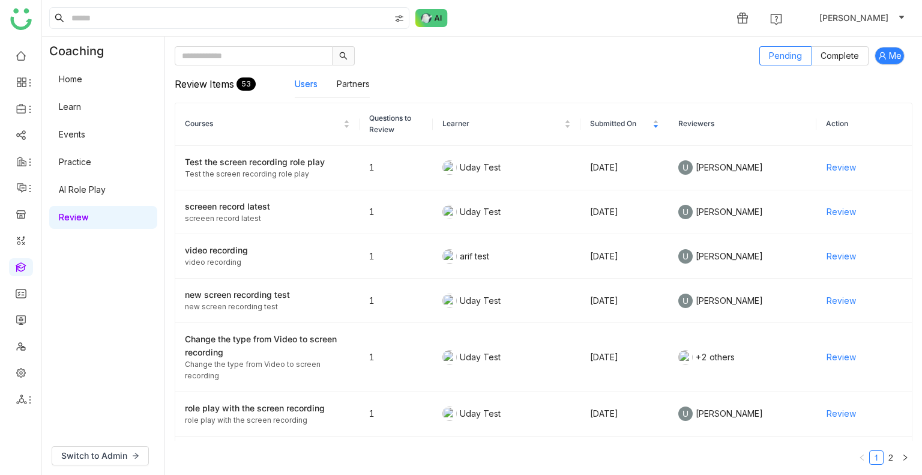
click at [70, 194] on link "AI Role Play" at bounding box center [82, 189] width 47 height 10
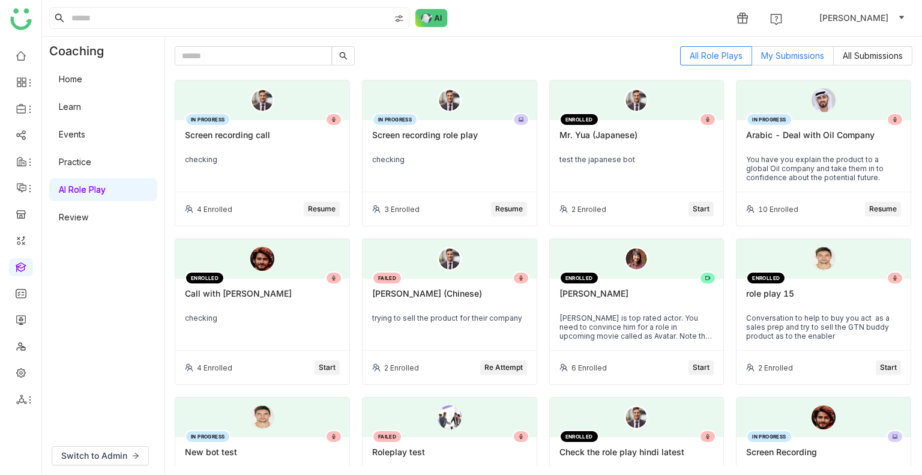
click at [768, 50] on span "My Submissions" at bounding box center [792, 55] width 63 height 10
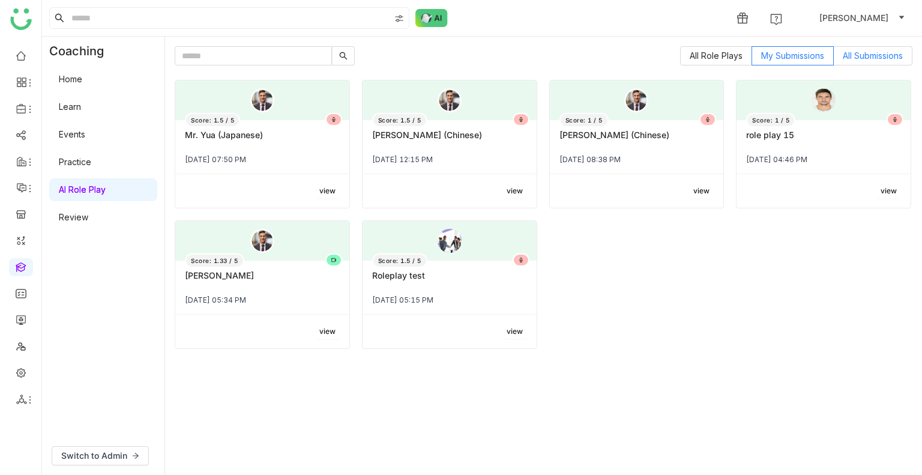
drag, startPoint x: 301, startPoint y: 145, endPoint x: 836, endPoint y: 53, distance: 542.6
click at [836, 53] on label "All Submissions" at bounding box center [873, 55] width 79 height 19
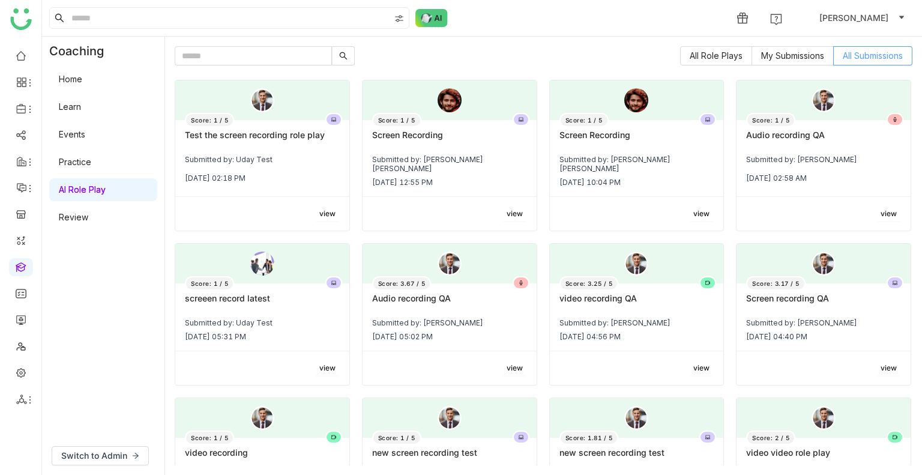
click at [836, 53] on span at bounding box center [873, 56] width 78 height 18
click at [690, 56] on span "All Role Plays" at bounding box center [716, 55] width 53 height 10
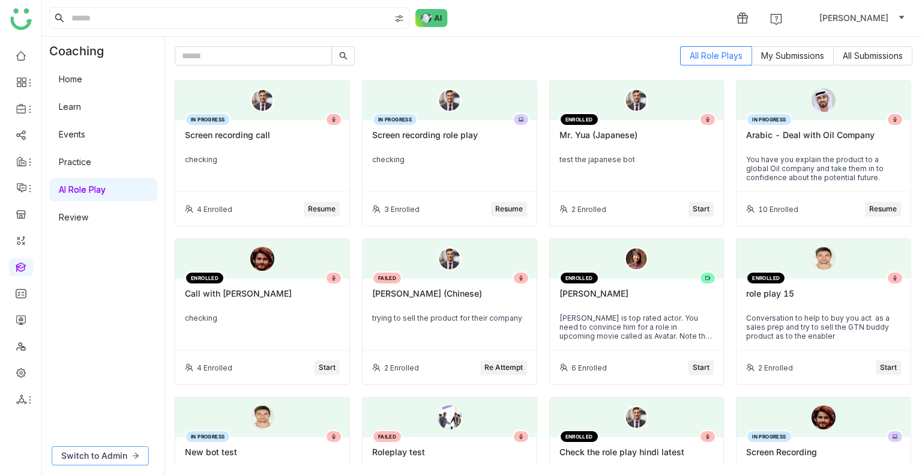
click at [78, 451] on span "Switch to Admin" at bounding box center [94, 455] width 66 height 13
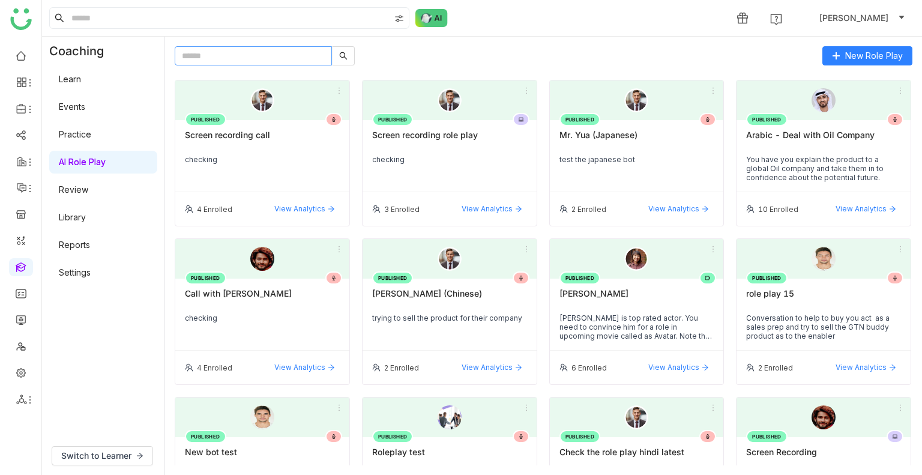
click at [220, 62] on input "text" at bounding box center [253, 55] width 157 height 19
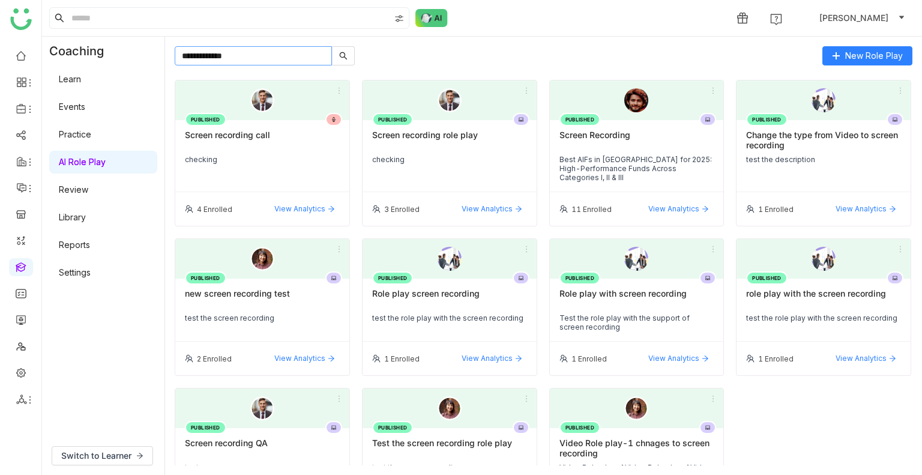
type input "**********"
click at [245, 146] on div "Screen recording call" at bounding box center [262, 140] width 155 height 20
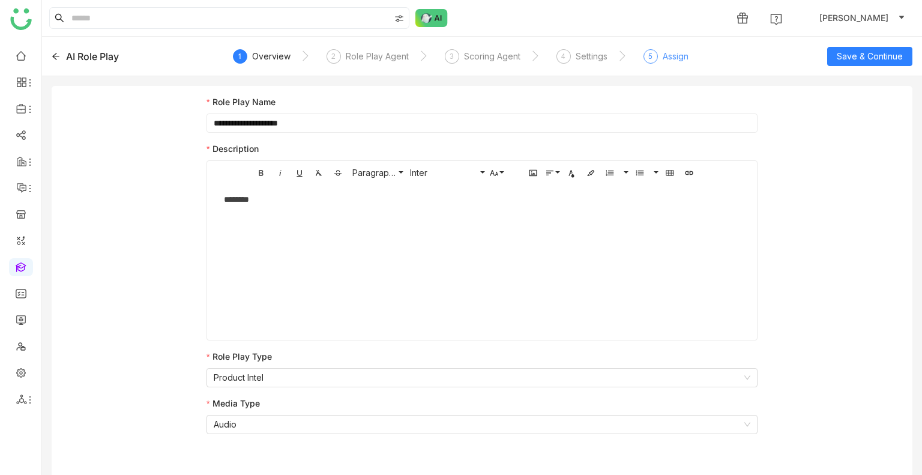
click at [652, 60] on div "5" at bounding box center [650, 56] width 14 height 14
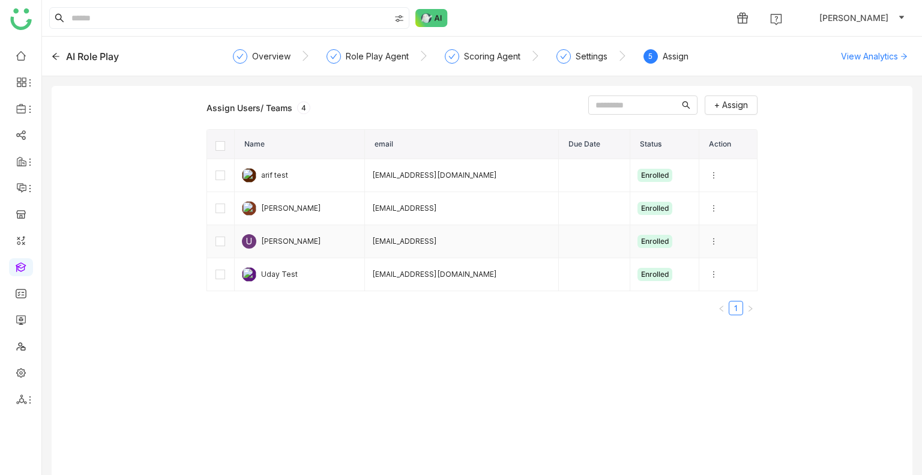
click at [216, 239] on td at bounding box center [221, 241] width 28 height 33
click at [538, 108] on span "Unenroll" at bounding box center [554, 104] width 33 height 13
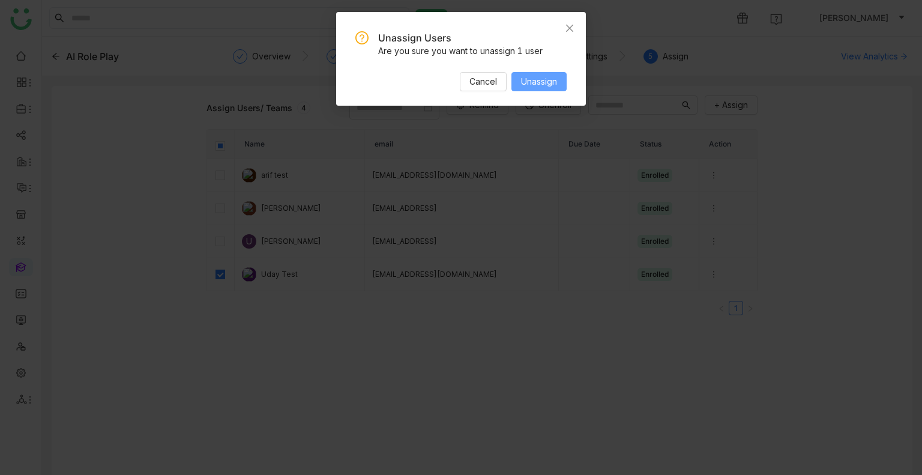
click at [539, 79] on span "Unassign" at bounding box center [539, 81] width 36 height 13
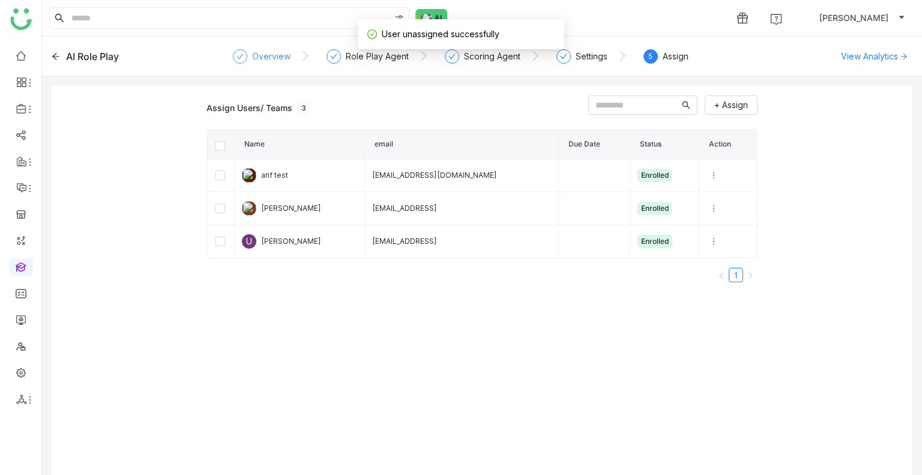
click at [276, 59] on div "Overview" at bounding box center [271, 56] width 38 height 14
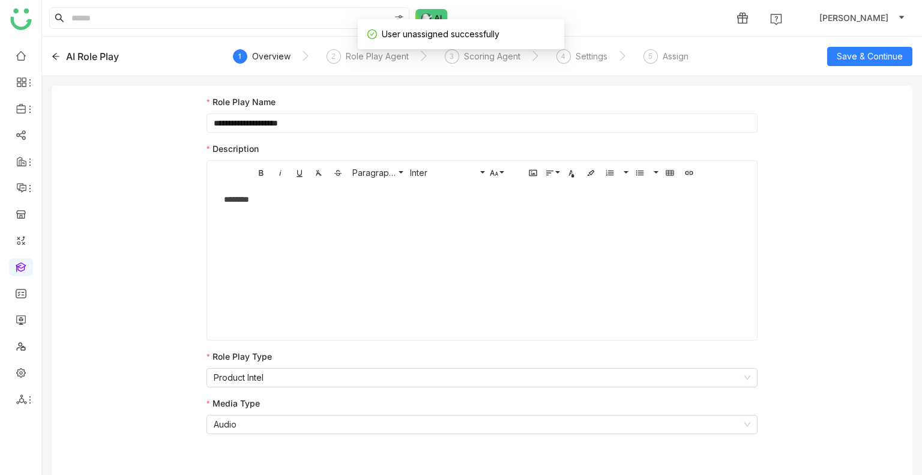
click at [321, 123] on input "**********" at bounding box center [481, 122] width 551 height 19
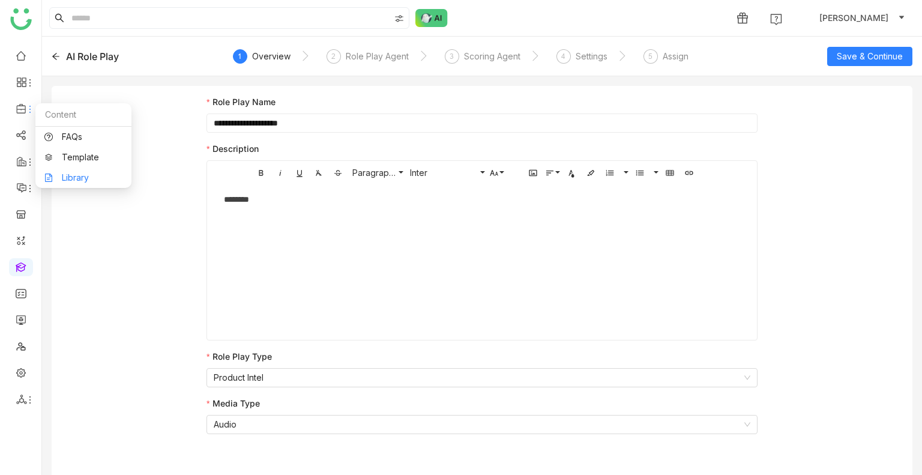
click at [91, 175] on link "Library" at bounding box center [83, 177] width 78 height 8
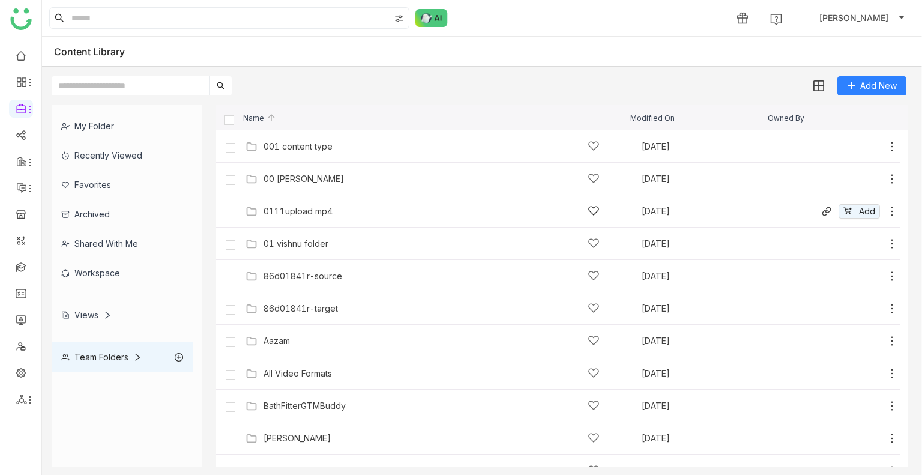
click at [378, 219] on div "0111upload mp4 Oct 6, 2025 Add" at bounding box center [569, 211] width 655 height 19
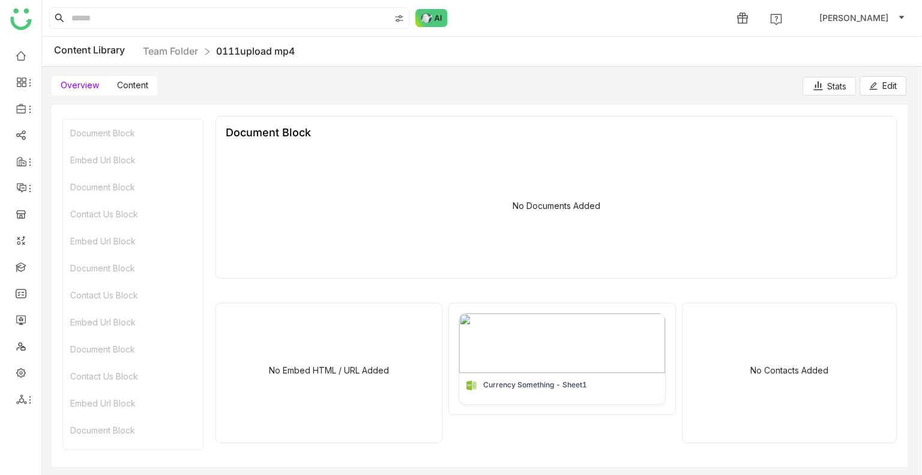
click at [136, 81] on span "Content" at bounding box center [132, 85] width 31 height 10
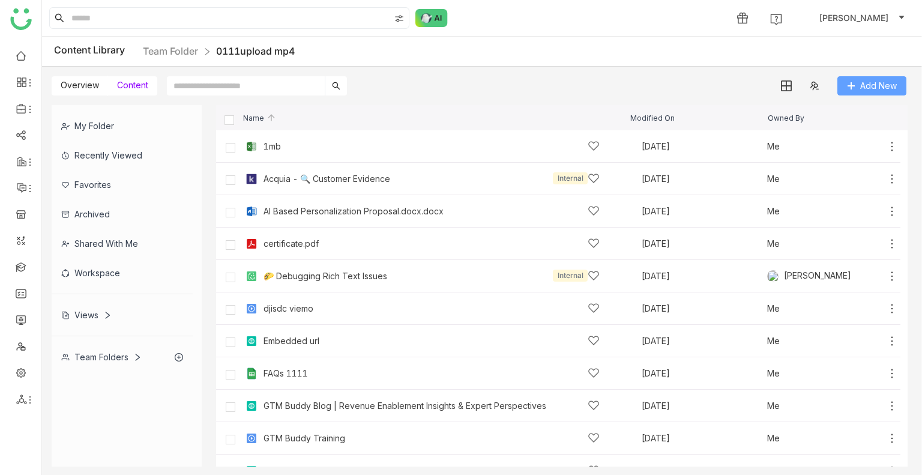
drag, startPoint x: 850, startPoint y: 74, endPoint x: 855, endPoint y: 89, distance: 15.8
click at [851, 76] on div "Overview Content Add New" at bounding box center [479, 81] width 874 height 29
click at [856, 90] on button "Add New" at bounding box center [871, 85] width 69 height 19
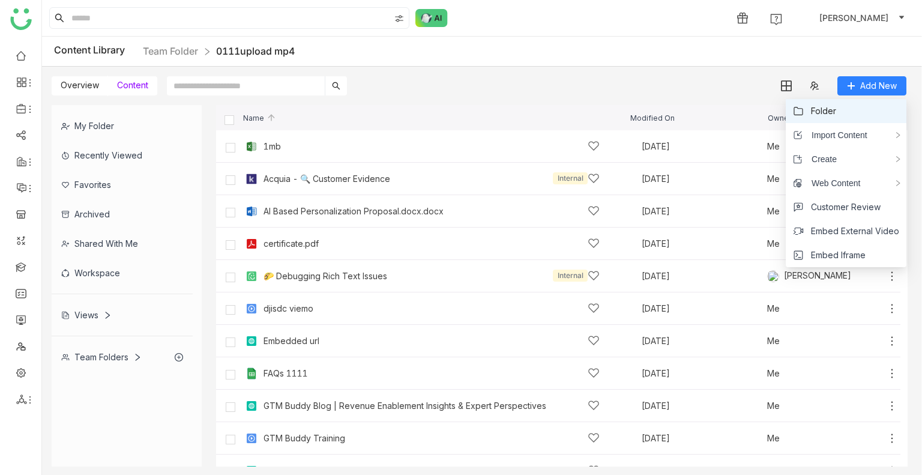
click at [826, 107] on span "Folder" at bounding box center [823, 110] width 25 height 13
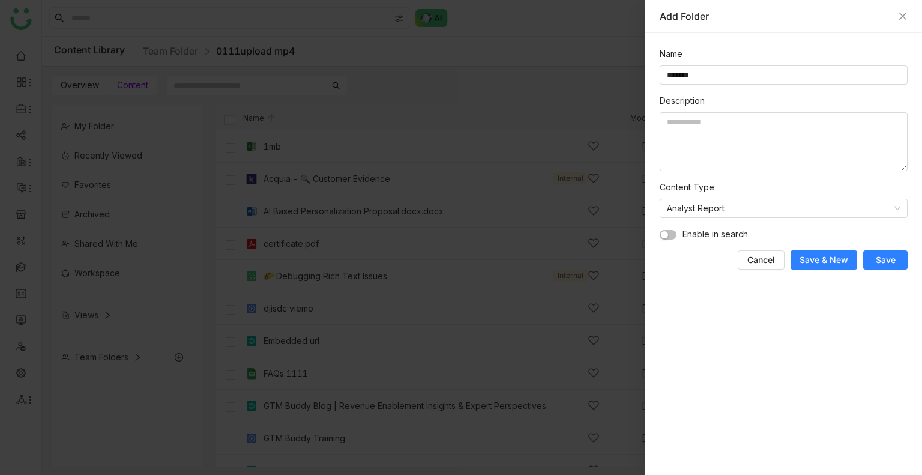
type input "*******"
click at [888, 251] on button "Save" at bounding box center [885, 259] width 44 height 19
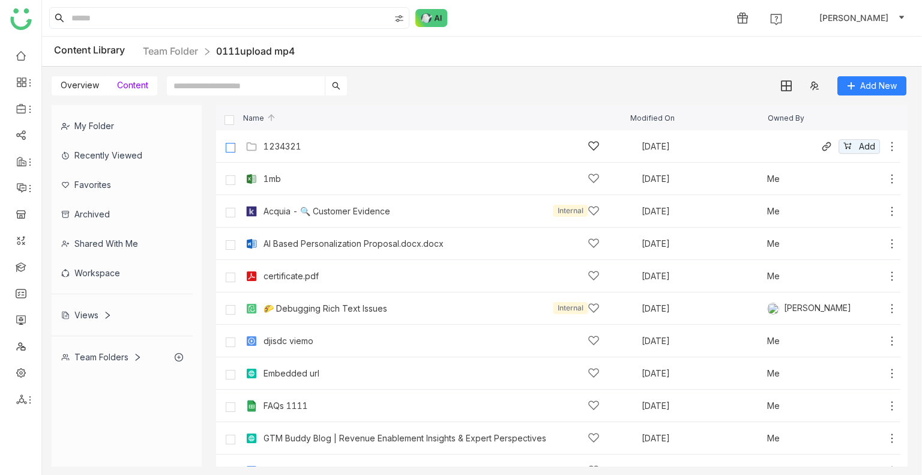
click at [223, 145] on label at bounding box center [230, 146] width 24 height 29
click at [886, 145] on icon at bounding box center [892, 146] width 12 height 12
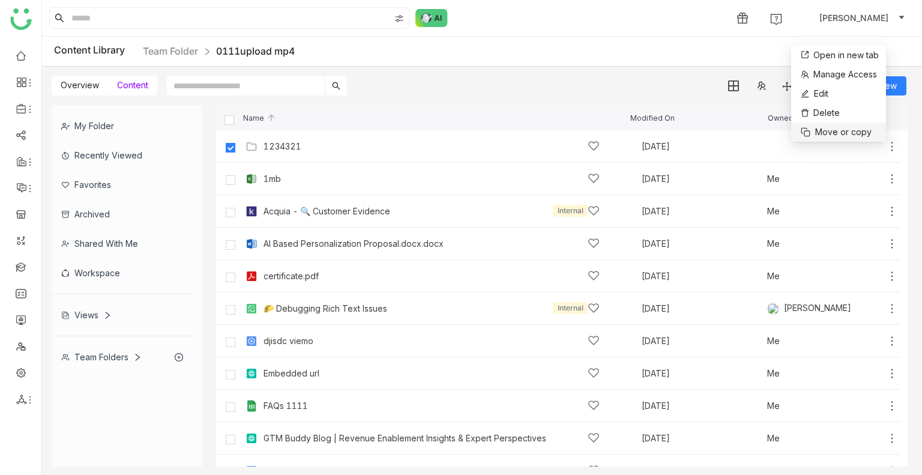
click at [820, 136] on span "Move or copy" at bounding box center [843, 131] width 56 height 13
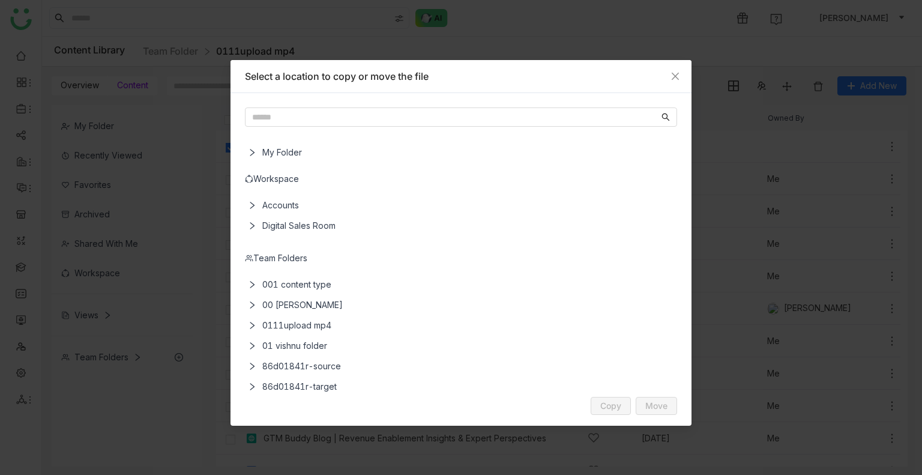
click at [282, 262] on div "Team Folders" at bounding box center [461, 257] width 432 height 13
click at [273, 254] on div "Team Folders" at bounding box center [461, 257] width 432 height 13
click at [297, 287] on span "001 content type" at bounding box center [462, 284] width 411 height 20
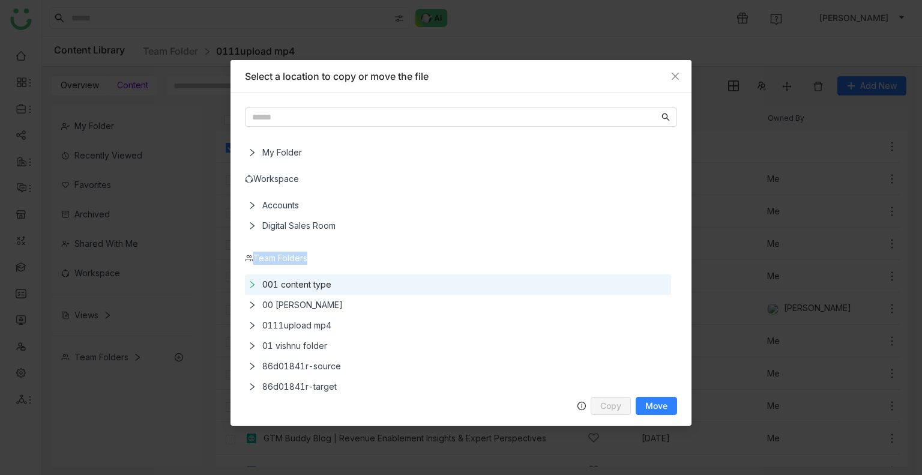
click at [315, 339] on span "01 vishnu folder" at bounding box center [462, 346] width 411 height 20
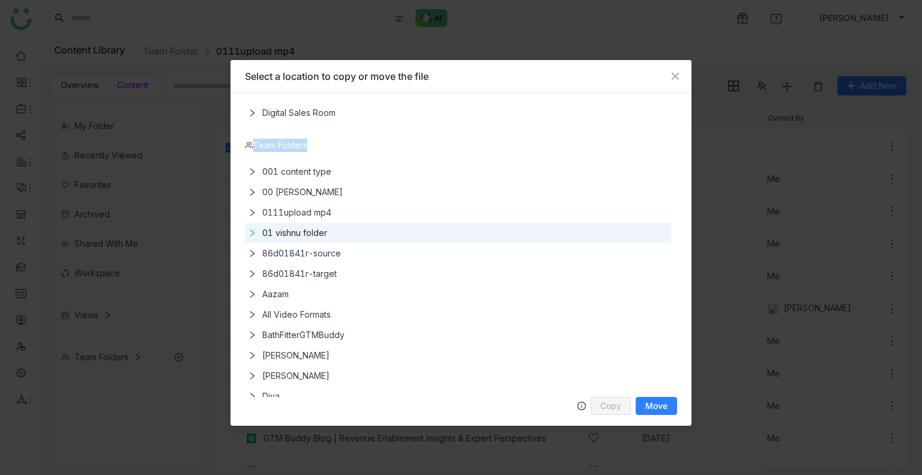
scroll to position [120, 0]
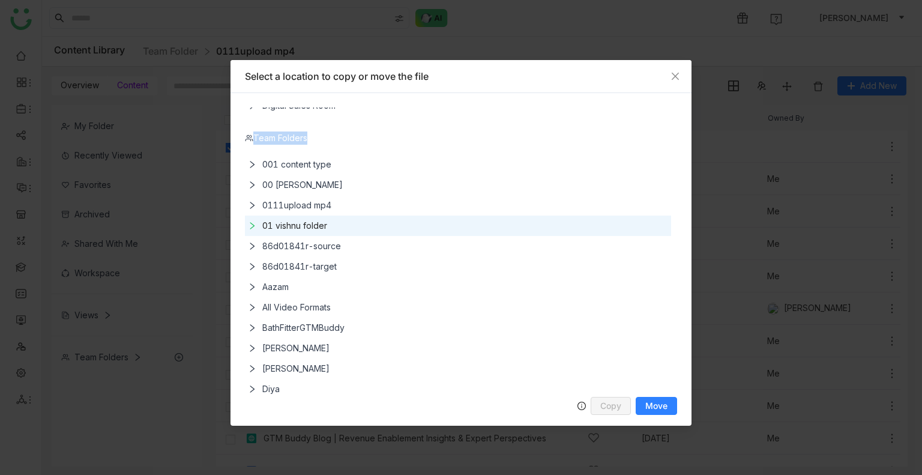
click at [305, 249] on span "86d01841r-source" at bounding box center [462, 246] width 411 height 20
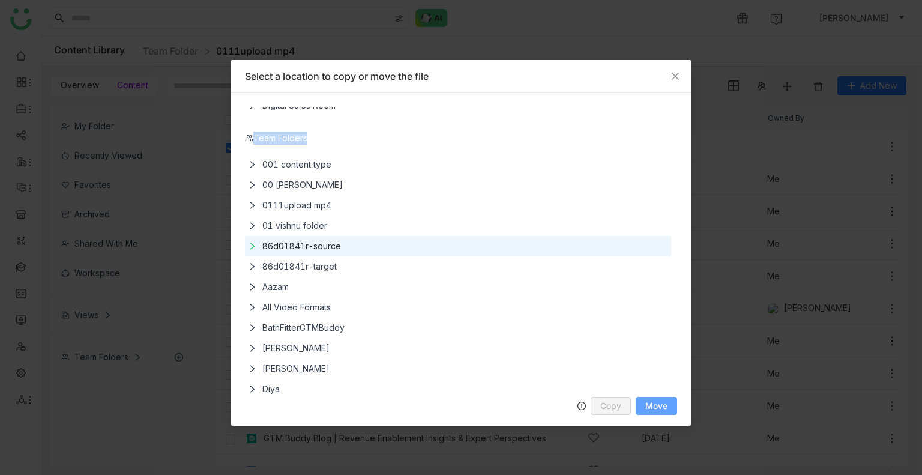
click at [661, 405] on span "Move" at bounding box center [656, 405] width 22 height 9
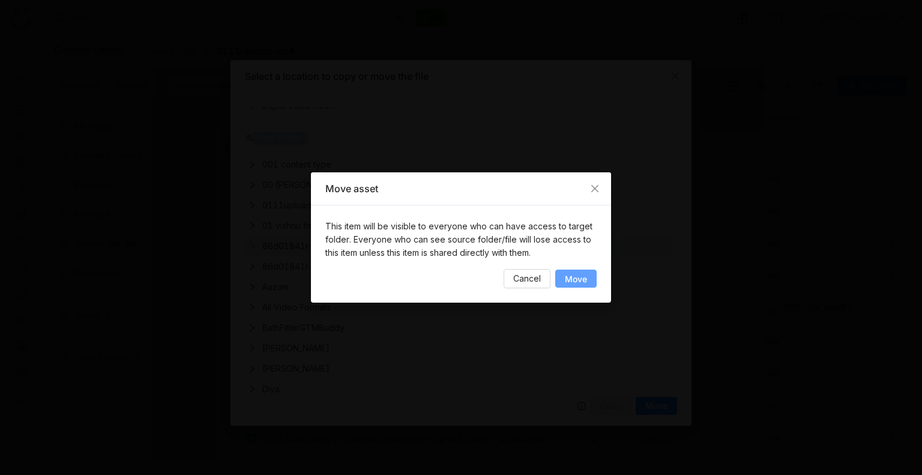
click at [582, 275] on span "Move" at bounding box center [576, 278] width 22 height 9
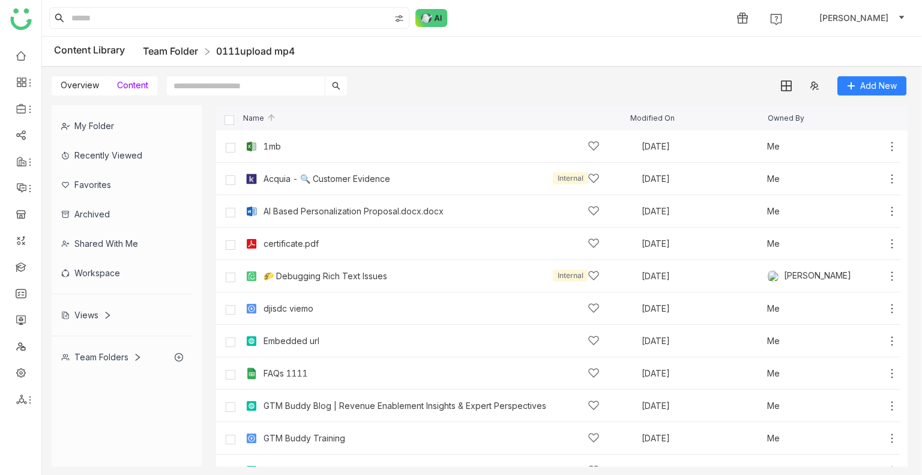
click at [173, 50] on link "Team Folder" at bounding box center [170, 51] width 55 height 12
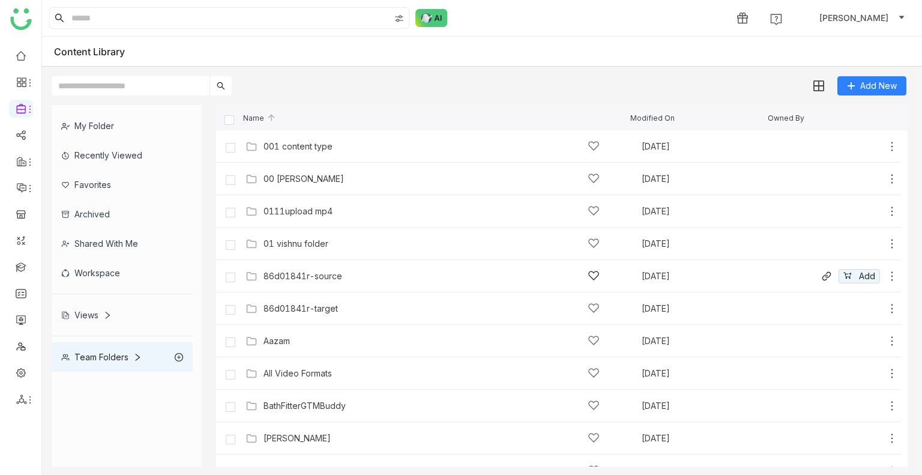
click at [324, 272] on div "86d01841r-source" at bounding box center [302, 276] width 79 height 10
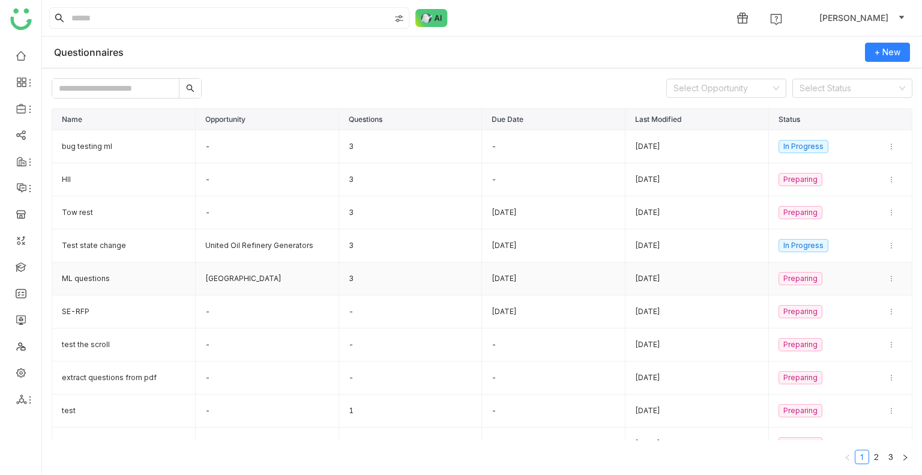
scroll to position [17, 0]
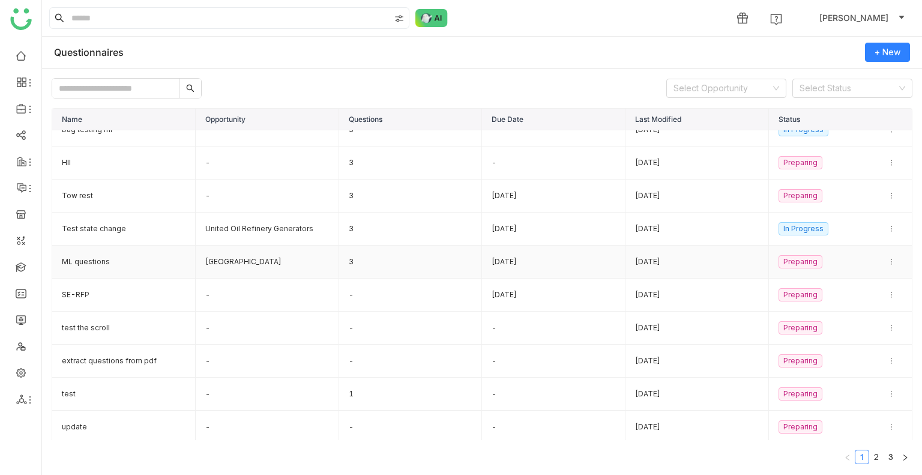
click at [82, 263] on td "ML questions" at bounding box center [123, 261] width 143 height 33
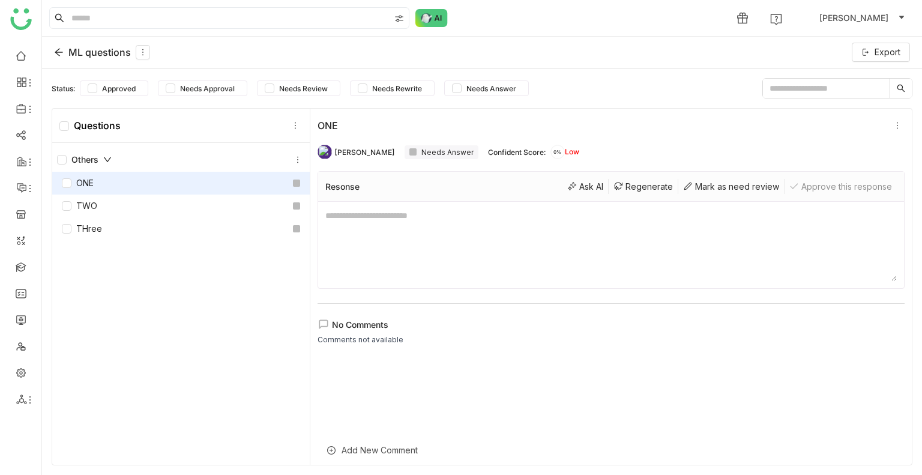
click at [58, 55] on icon at bounding box center [59, 53] width 8 height 8
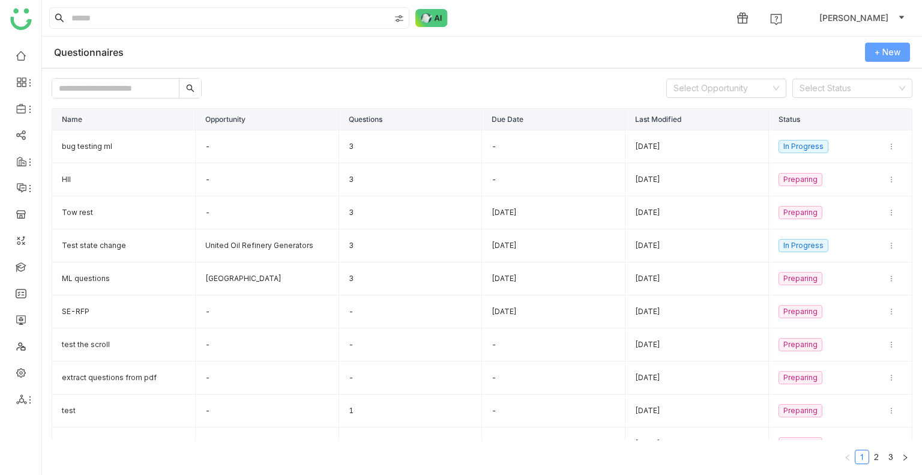
click at [870, 47] on button "+ New" at bounding box center [887, 52] width 45 height 19
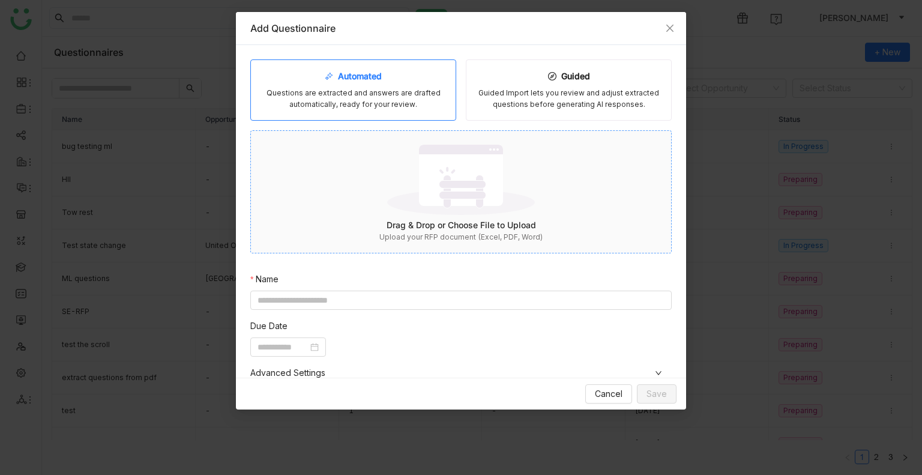
click at [457, 185] on img at bounding box center [461, 179] width 148 height 78
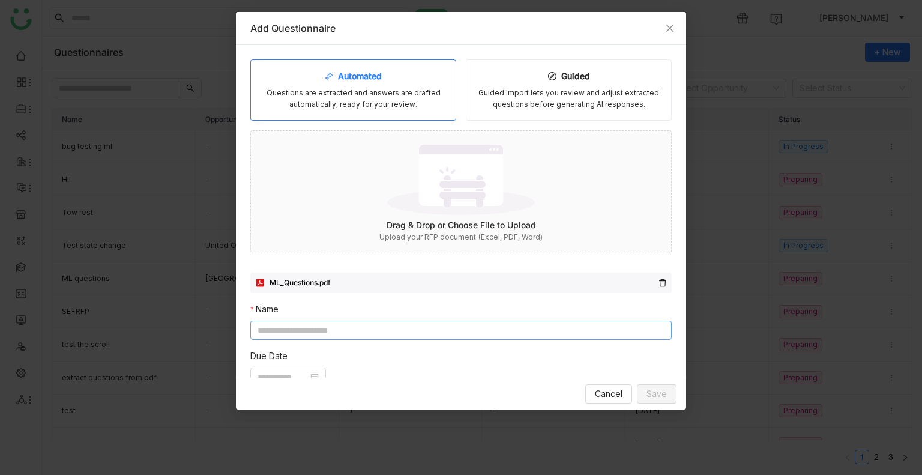
click at [330, 298] on div "Automated Questions are extracted and answers are drafted automatically, ready …" at bounding box center [460, 324] width 421 height 531
click at [331, 322] on input at bounding box center [460, 330] width 421 height 19
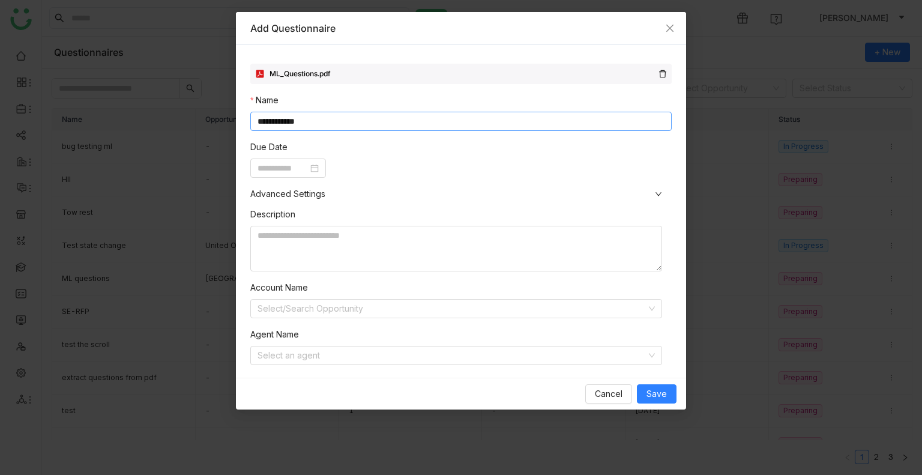
scroll to position [227, 0]
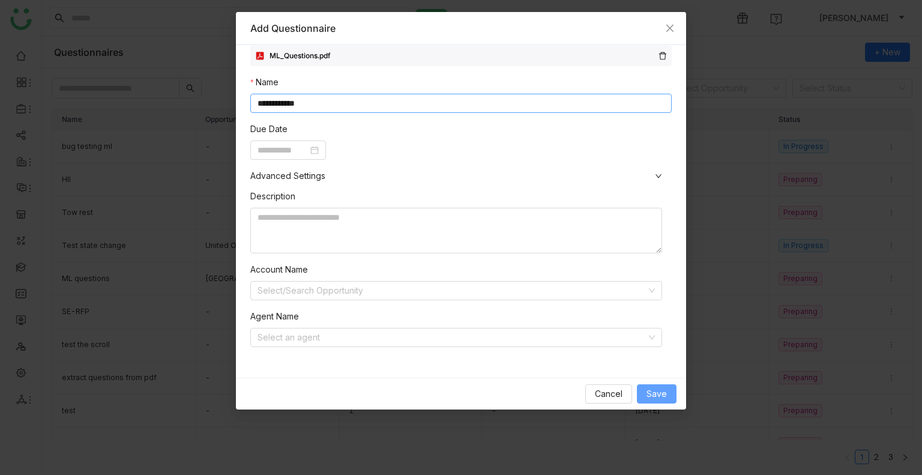
type input "**********"
click at [667, 391] on button "Save" at bounding box center [657, 393] width 40 height 19
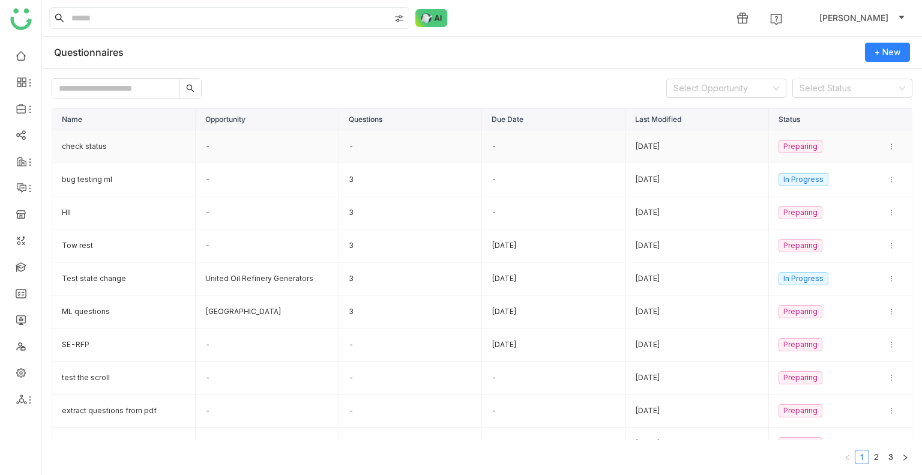
click at [83, 146] on td "check status" at bounding box center [123, 146] width 143 height 33
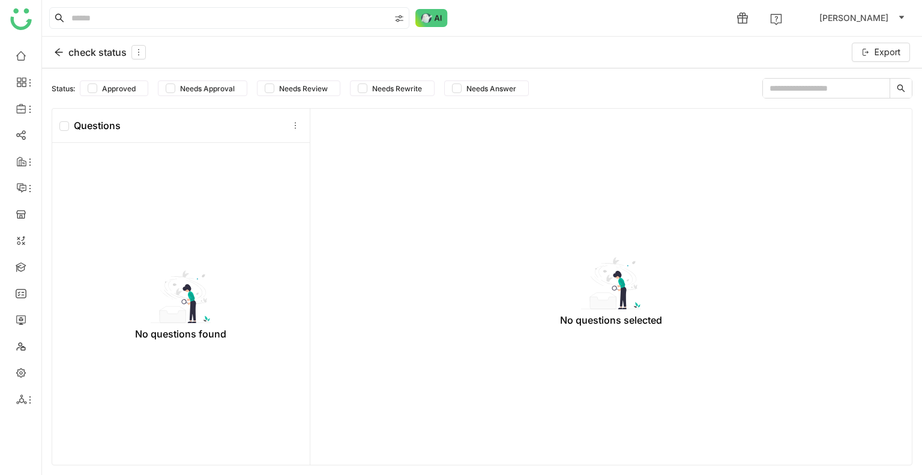
click at [55, 53] on icon at bounding box center [59, 52] width 10 height 10
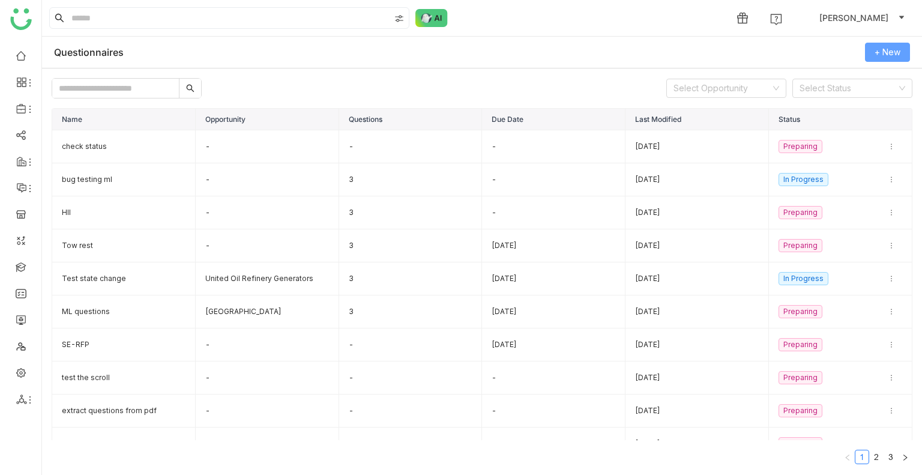
click at [883, 44] on button "+ New" at bounding box center [887, 52] width 45 height 19
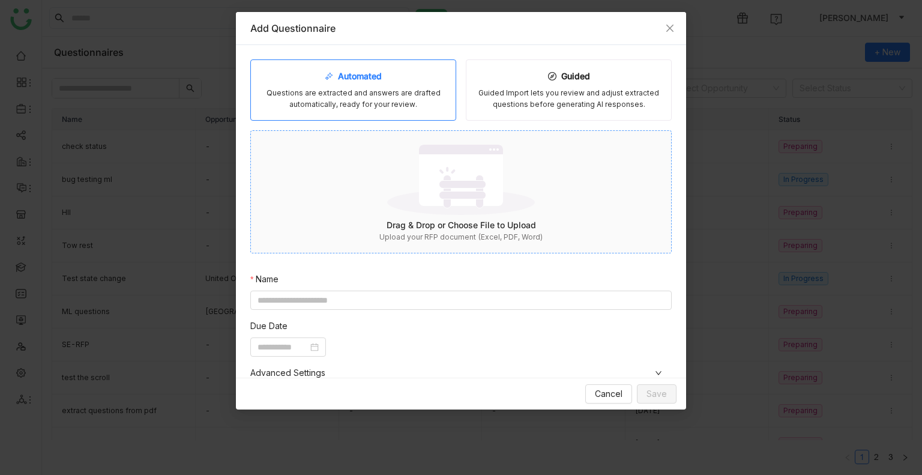
click at [484, 177] on img at bounding box center [461, 179] width 148 height 78
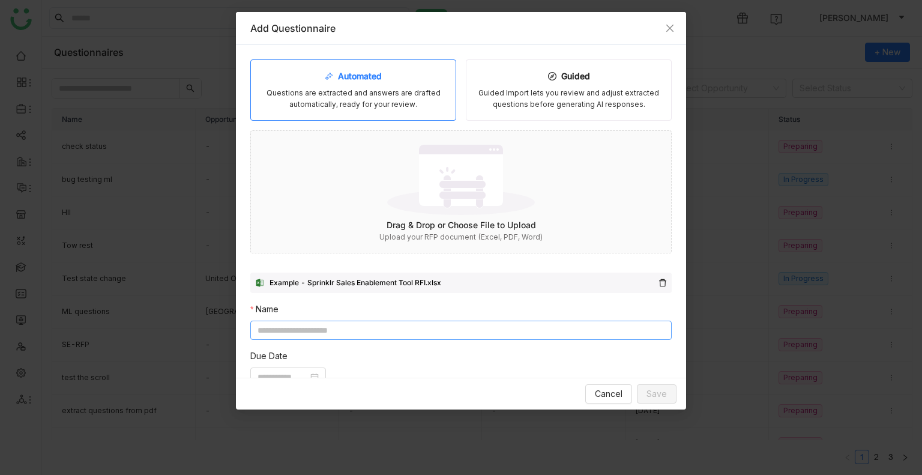
click at [316, 325] on input at bounding box center [460, 330] width 421 height 19
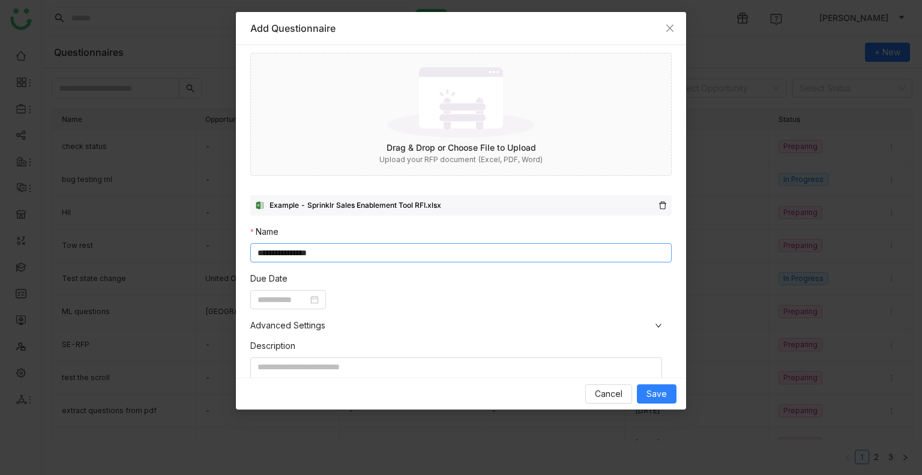
scroll to position [227, 0]
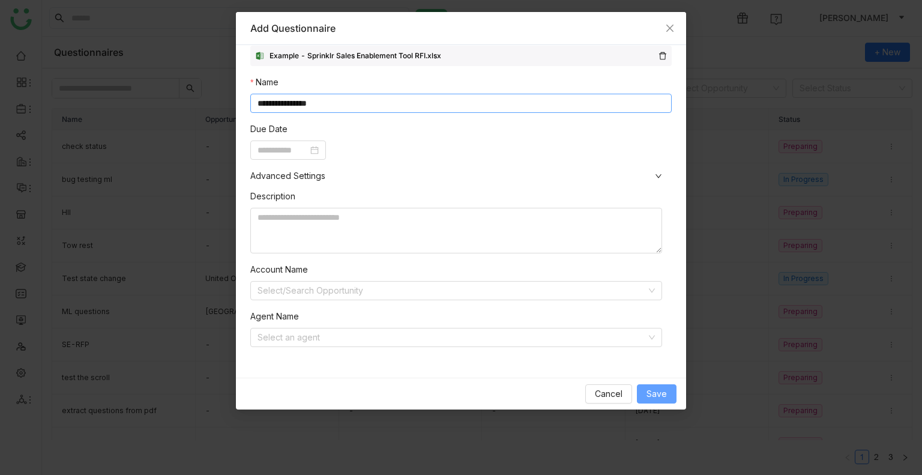
type input "**********"
drag, startPoint x: 654, startPoint y: 393, endPoint x: 715, endPoint y: 469, distance: 97.4
click at [654, 393] on span "Save" at bounding box center [656, 393] width 20 height 13
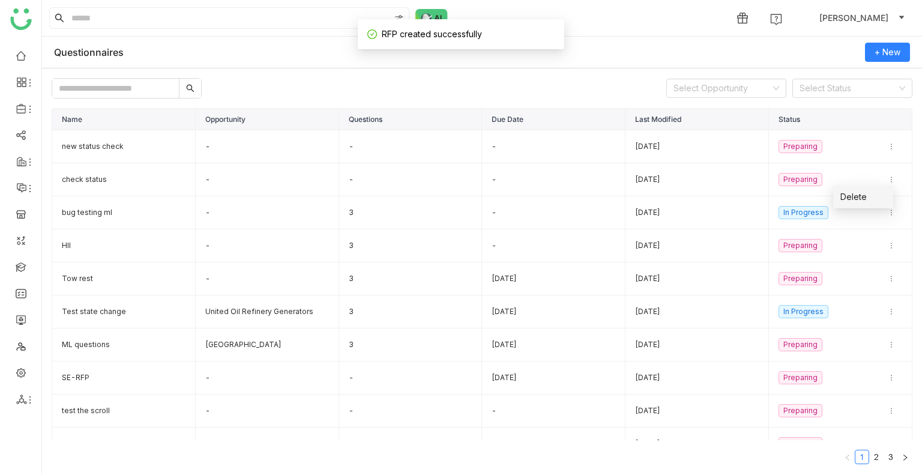
click at [864, 208] on li "Delete" at bounding box center [863, 196] width 60 height 23
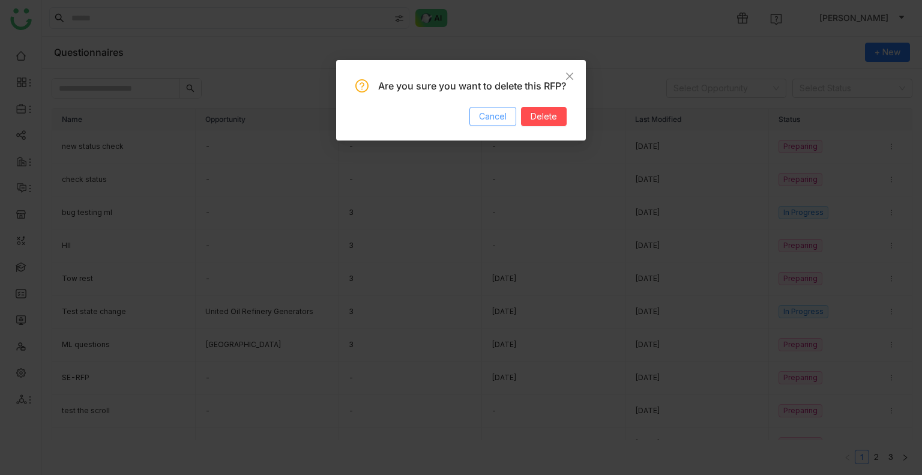
click at [499, 123] on span "Cancel" at bounding box center [493, 116] width 28 height 13
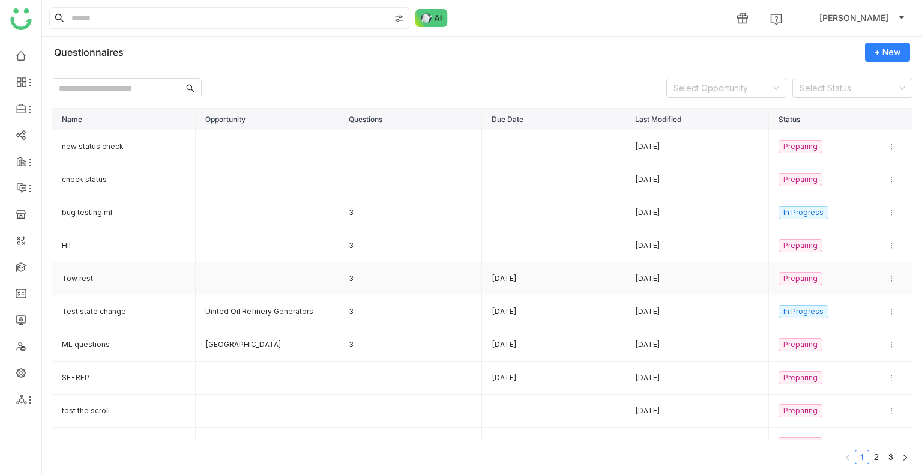
scroll to position [17, 0]
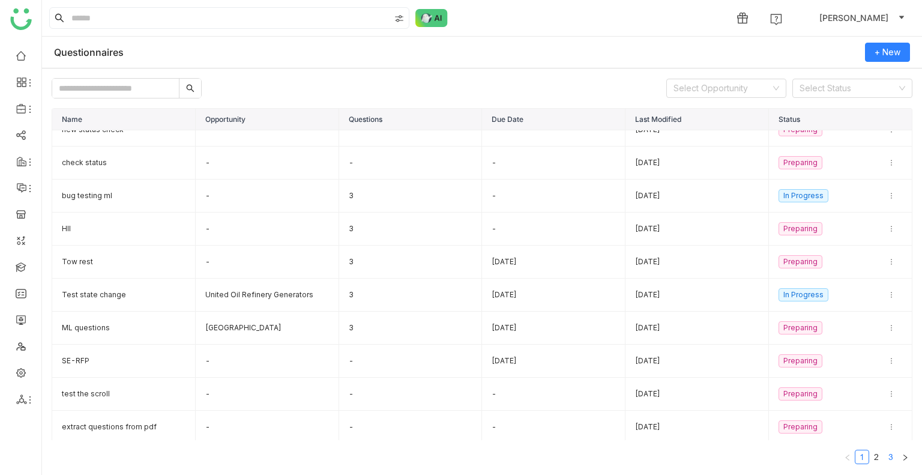
click at [892, 453] on link "3" at bounding box center [890, 456] width 13 height 13
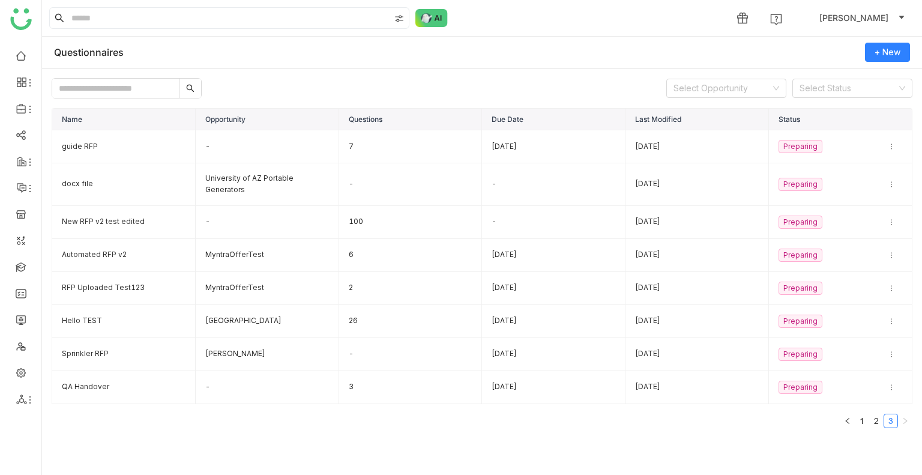
scroll to position [0, 0]
click at [874, 420] on link "2" at bounding box center [876, 420] width 13 height 13
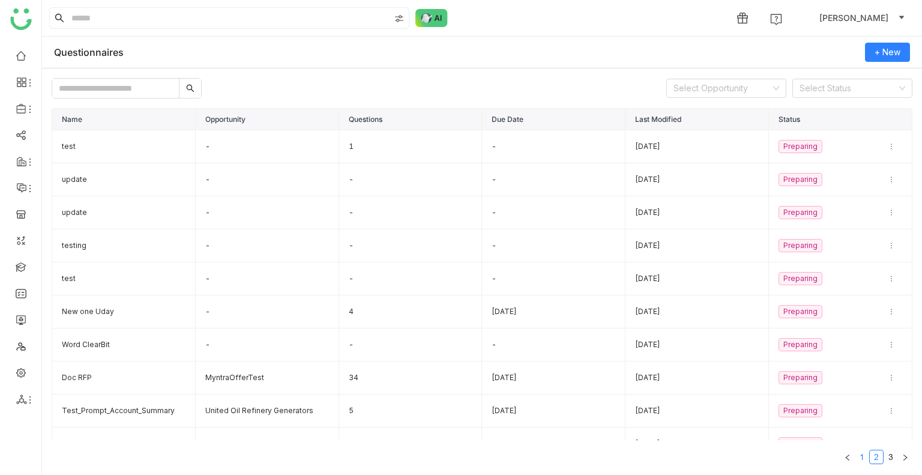
click at [860, 460] on link "1" at bounding box center [861, 456] width 13 height 13
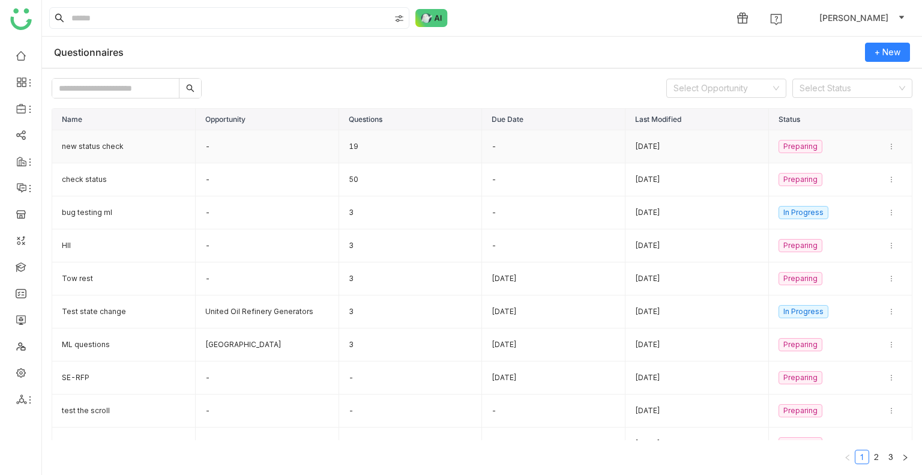
click at [109, 148] on td "new status check" at bounding box center [123, 146] width 143 height 33
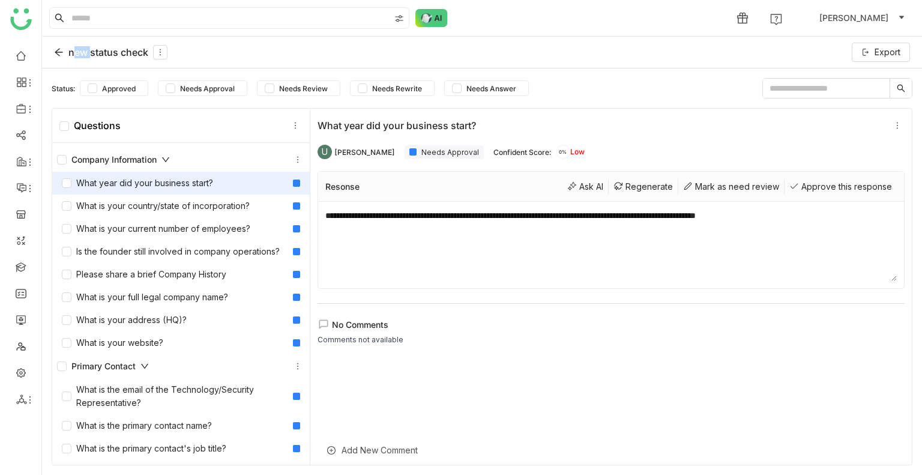
click at [55, 49] on icon at bounding box center [59, 52] width 10 height 10
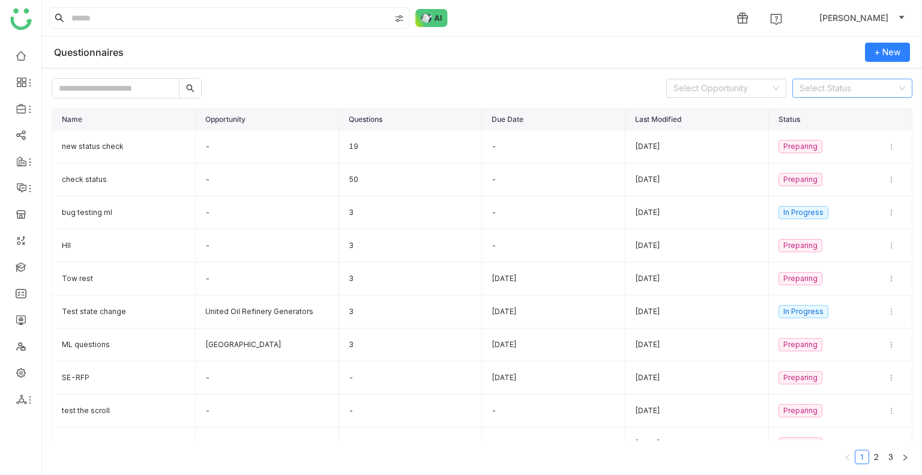
click at [825, 81] on input at bounding box center [847, 88] width 97 height 18
click at [700, 56] on div "Questionnaires + New" at bounding box center [482, 53] width 880 height 32
click at [835, 91] on input at bounding box center [847, 88] width 97 height 18
click at [482, 14] on div "1 account_circle Uday Bhanu" at bounding box center [482, 18] width 880 height 36
click at [817, 94] on input at bounding box center [847, 88] width 97 height 18
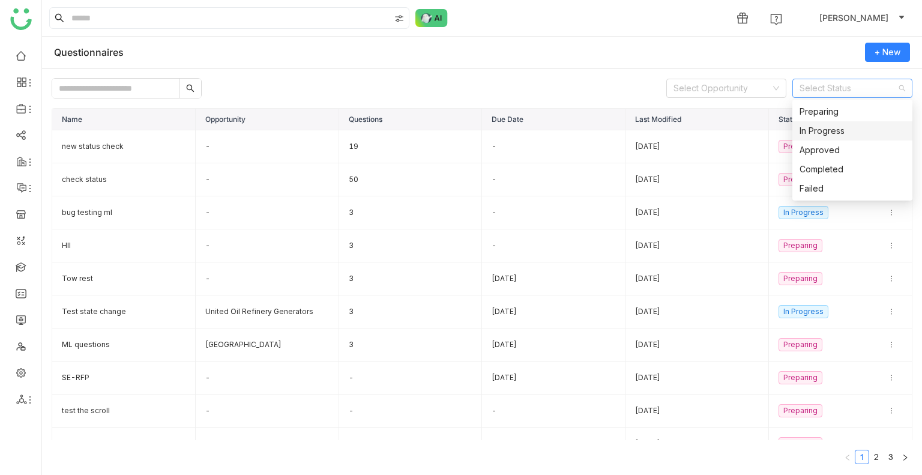
click at [817, 130] on div "In Progress" at bounding box center [852, 130] width 106 height 13
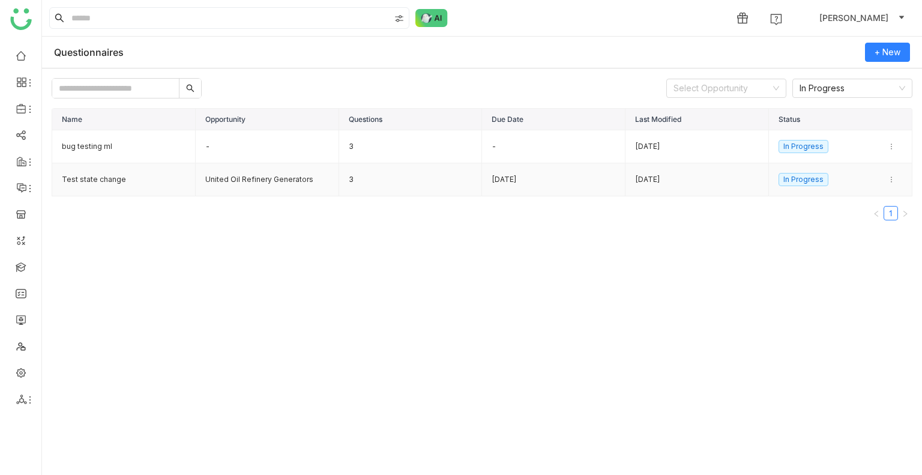
click at [95, 173] on td "Test state change" at bounding box center [123, 179] width 143 height 33
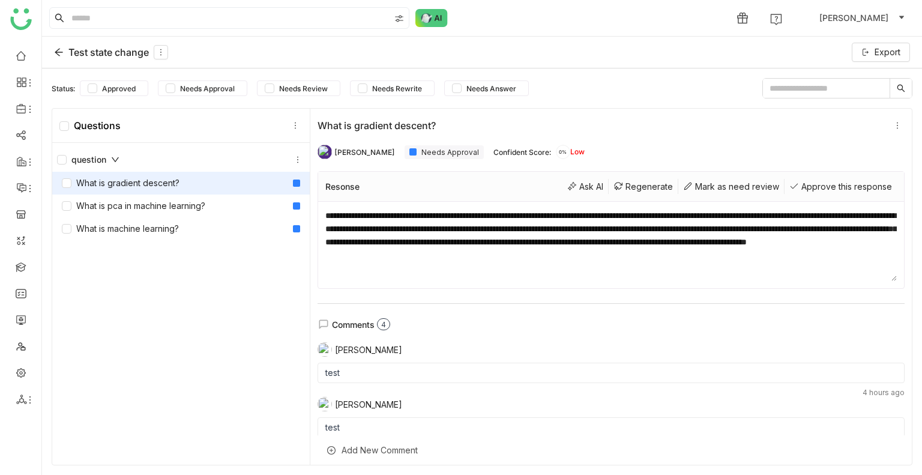
click at [59, 52] on icon at bounding box center [59, 52] width 10 height 10
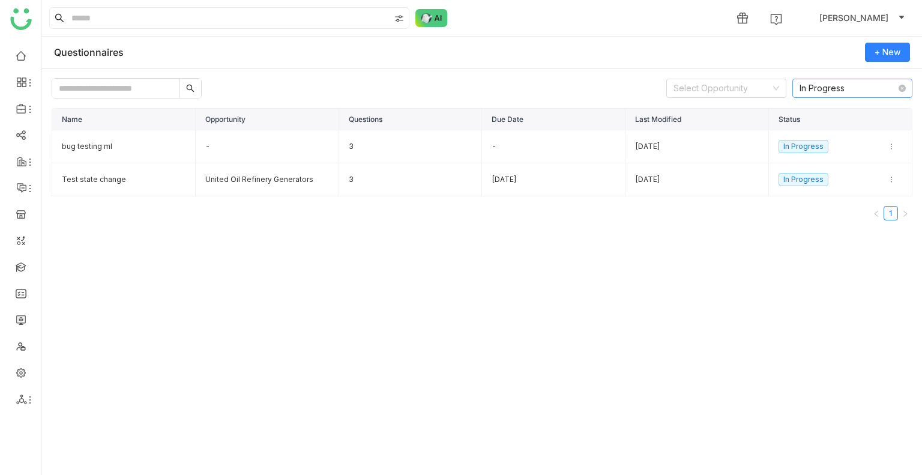
click at [822, 88] on nz-select-item "In Progress" at bounding box center [852, 88] width 106 height 18
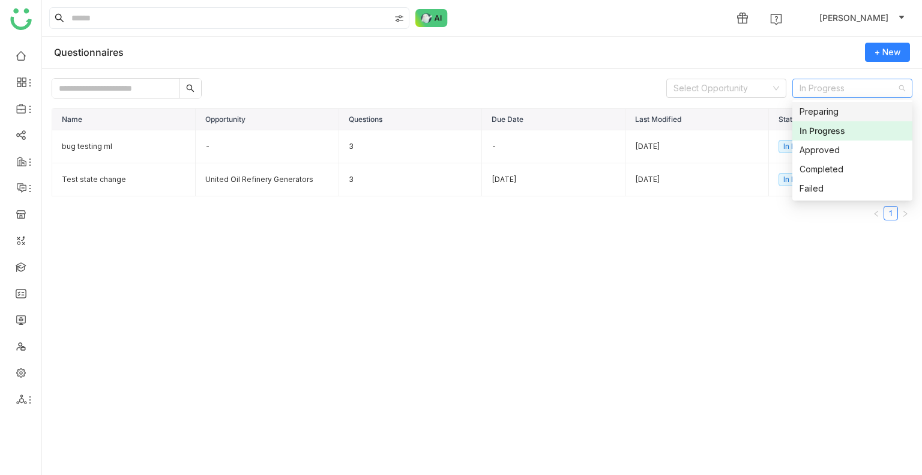
click at [843, 109] on div "Preparing" at bounding box center [852, 111] width 106 height 13
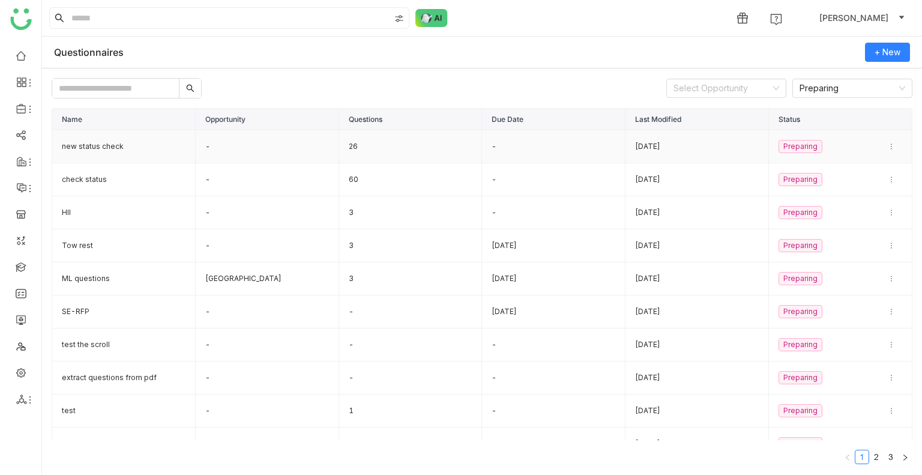
click at [166, 145] on td "new status check" at bounding box center [123, 146] width 143 height 33
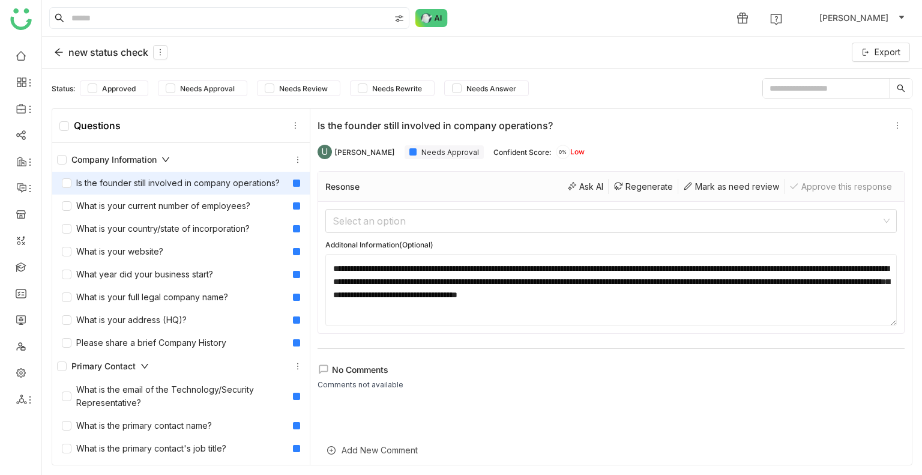
click at [166, 154] on div "Company Information" at bounding box center [113, 159] width 113 height 13
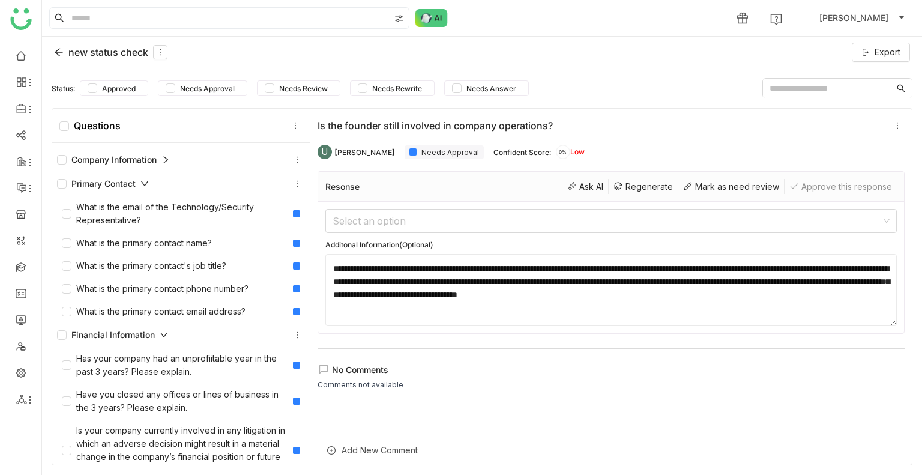
click at [143, 181] on icon at bounding box center [144, 183] width 8 height 8
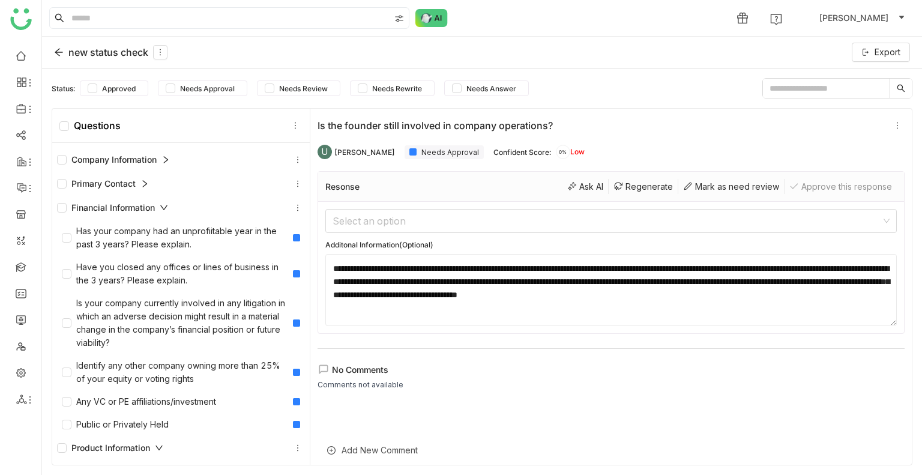
click at [166, 207] on icon at bounding box center [164, 207] width 8 height 8
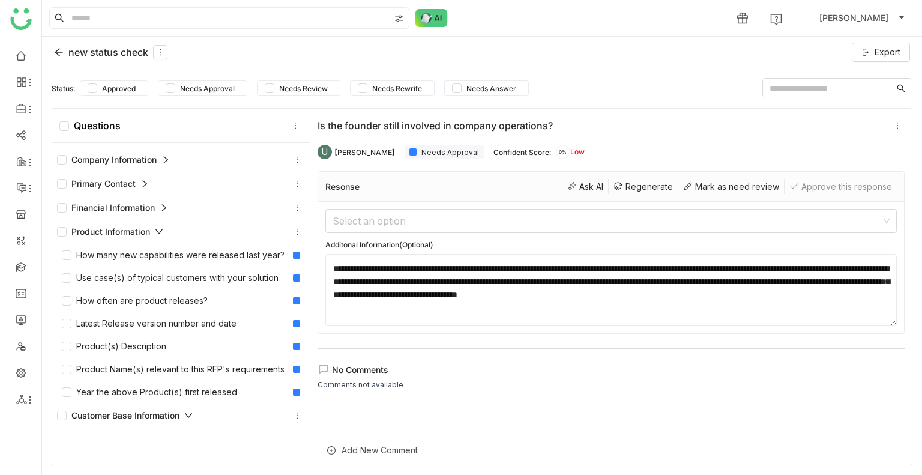
click at [158, 225] on div "Product Information" at bounding box center [110, 231] width 106 height 13
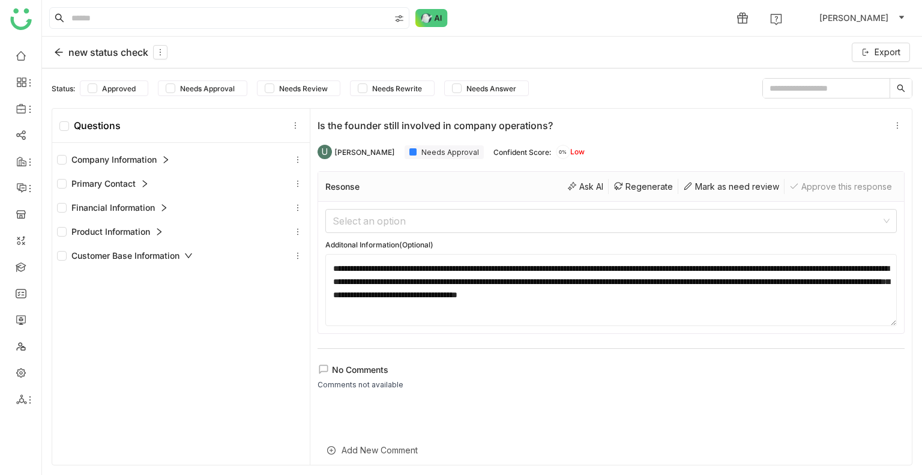
click at [58, 46] on div "new status check" at bounding box center [110, 52] width 113 height 14
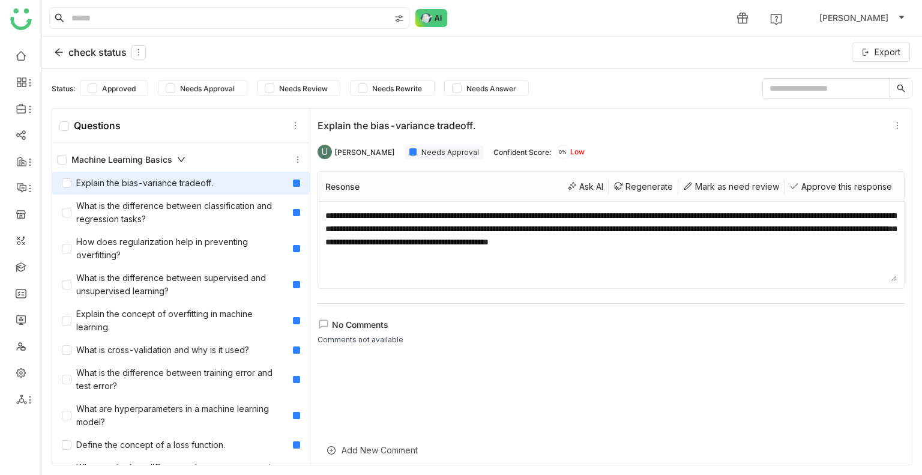
click at [58, 51] on icon at bounding box center [59, 52] width 10 height 10
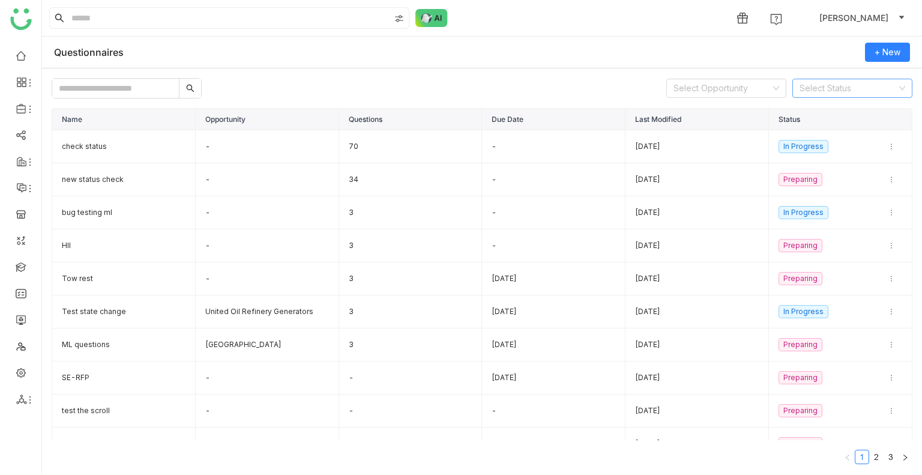
click at [844, 89] on input at bounding box center [847, 88] width 97 height 18
drag, startPoint x: 784, startPoint y: 143, endPoint x: 747, endPoint y: 142, distance: 37.2
click at [747, 142] on tr "check status - 70 - Oct 14, 2025 In Progress" at bounding box center [482, 146] width 860 height 33
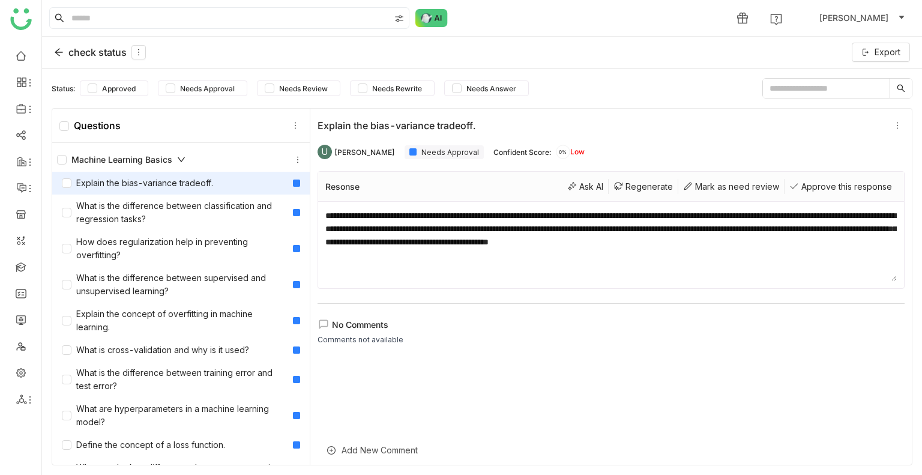
click at [66, 48] on div "check status" at bounding box center [100, 52] width 92 height 14
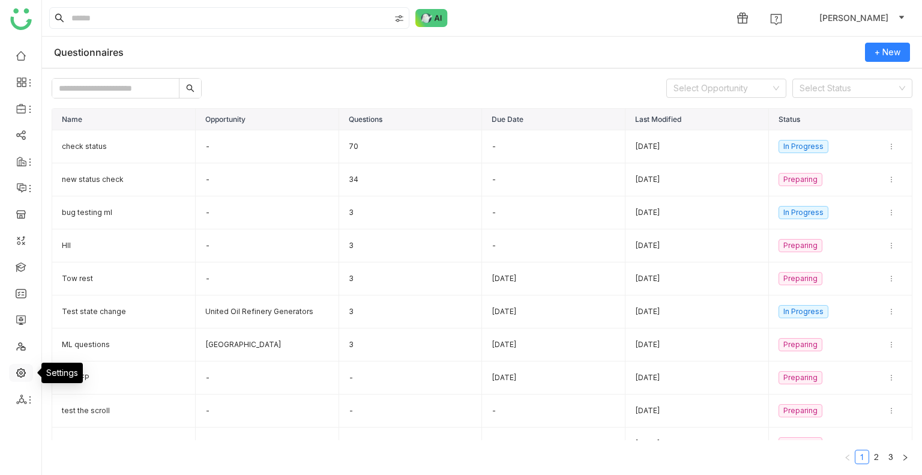
click at [17, 367] on link at bounding box center [21, 372] width 11 height 10
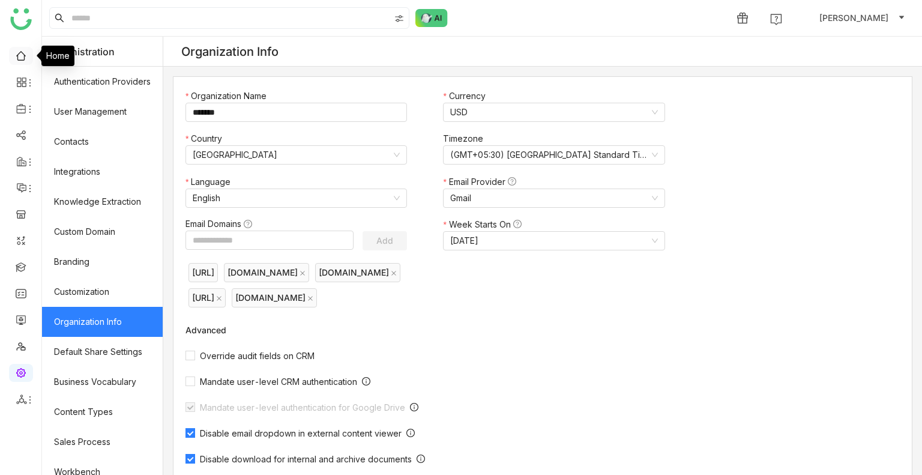
click at [19, 52] on link at bounding box center [21, 55] width 11 height 10
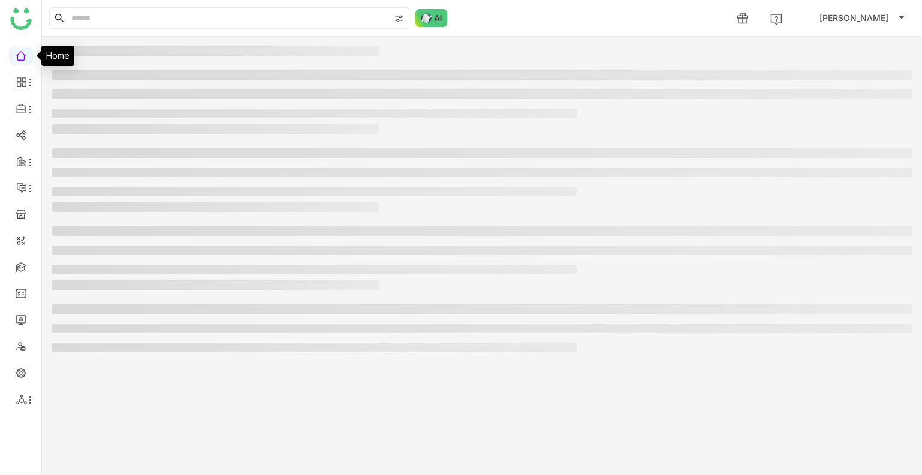
click at [19, 52] on link at bounding box center [21, 55] width 11 height 10
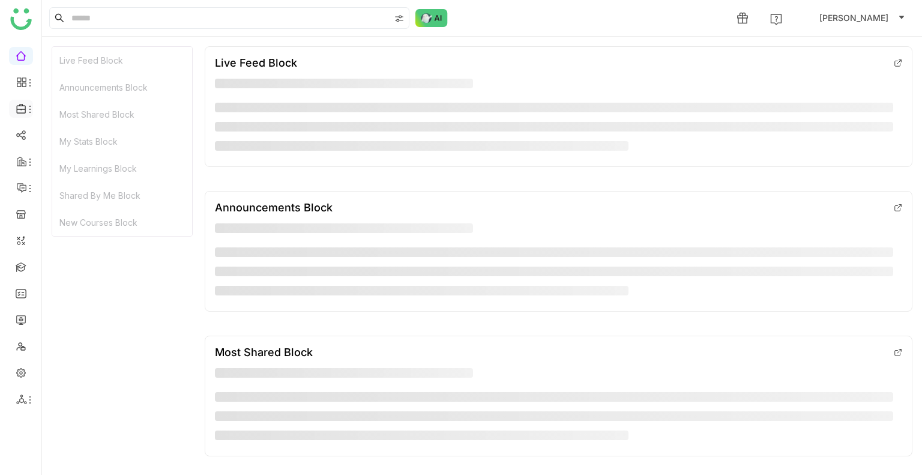
click at [20, 112] on icon at bounding box center [21, 108] width 11 height 11
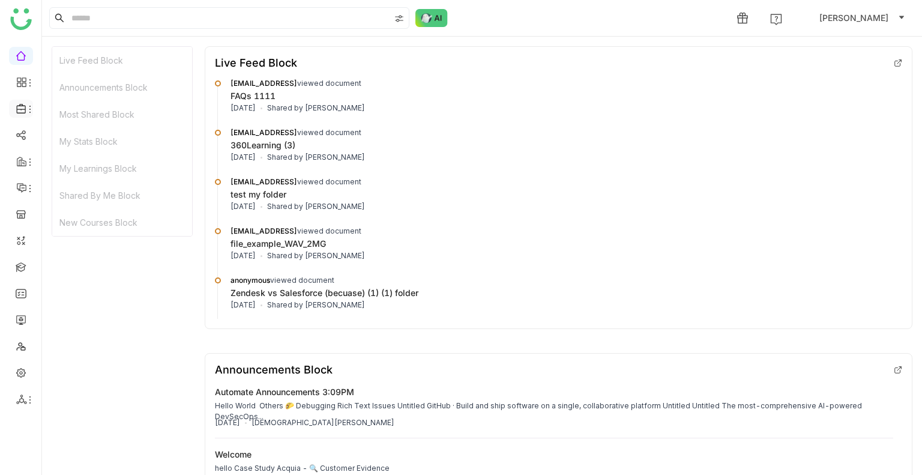
click at [20, 112] on icon at bounding box center [21, 108] width 11 height 11
click at [89, 178] on link "Library" at bounding box center [83, 177] width 78 height 8
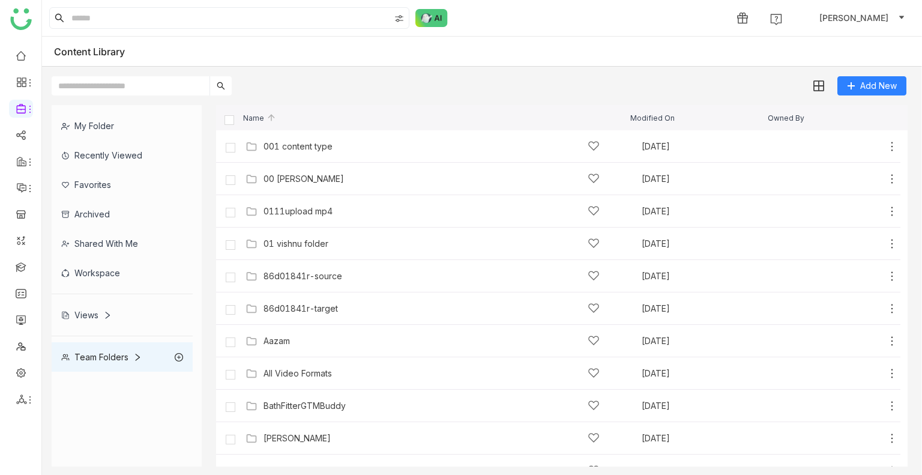
click at [97, 124] on div "My Folder" at bounding box center [122, 125] width 141 height 29
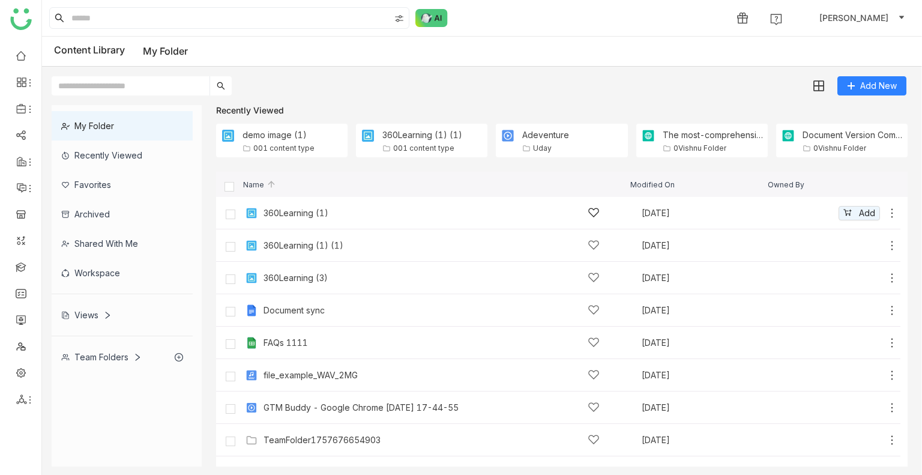
click at [891, 217] on icon at bounding box center [892, 212] width 2 height 9
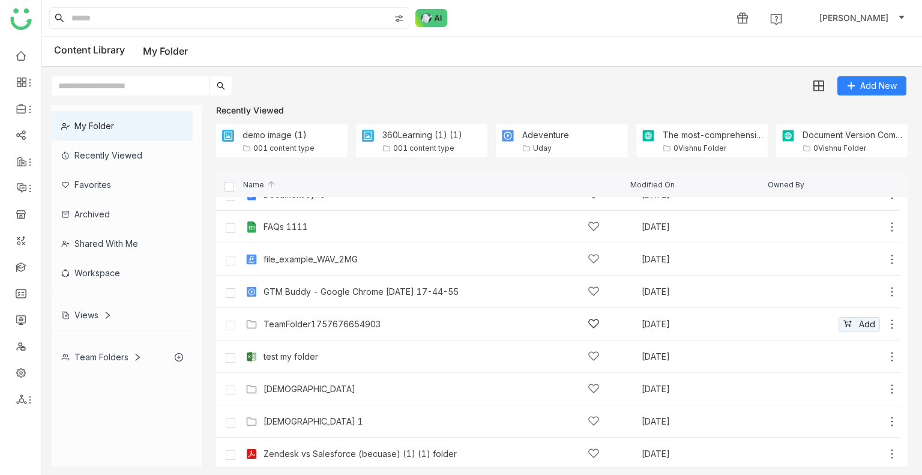
scroll to position [120, 0]
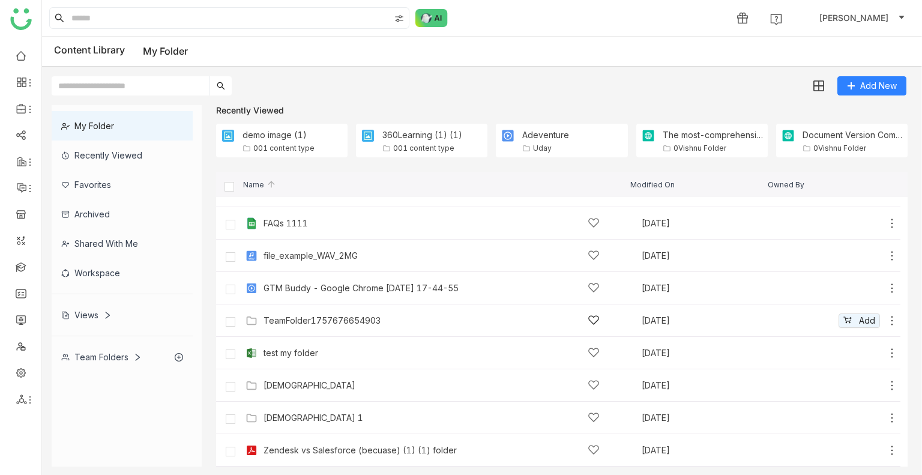
click at [886, 322] on icon at bounding box center [892, 321] width 12 height 12
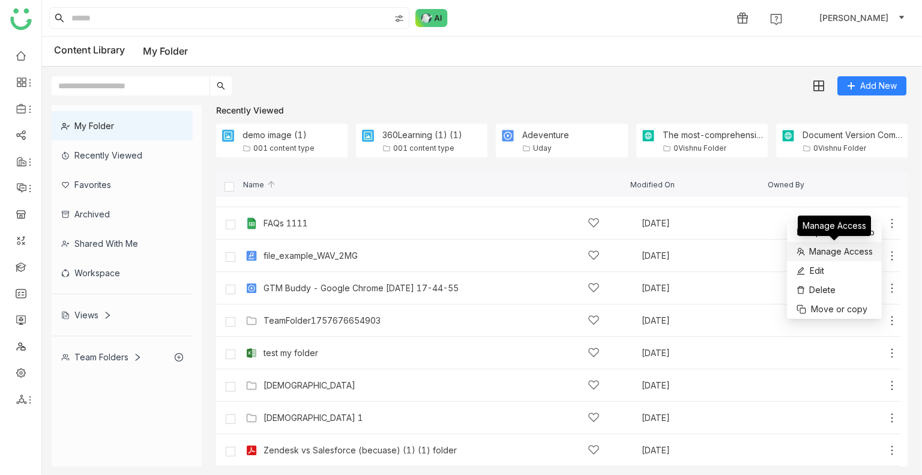
click at [849, 253] on span "Manage Access" at bounding box center [841, 251] width 64 height 13
